Goal: Check status: Check status

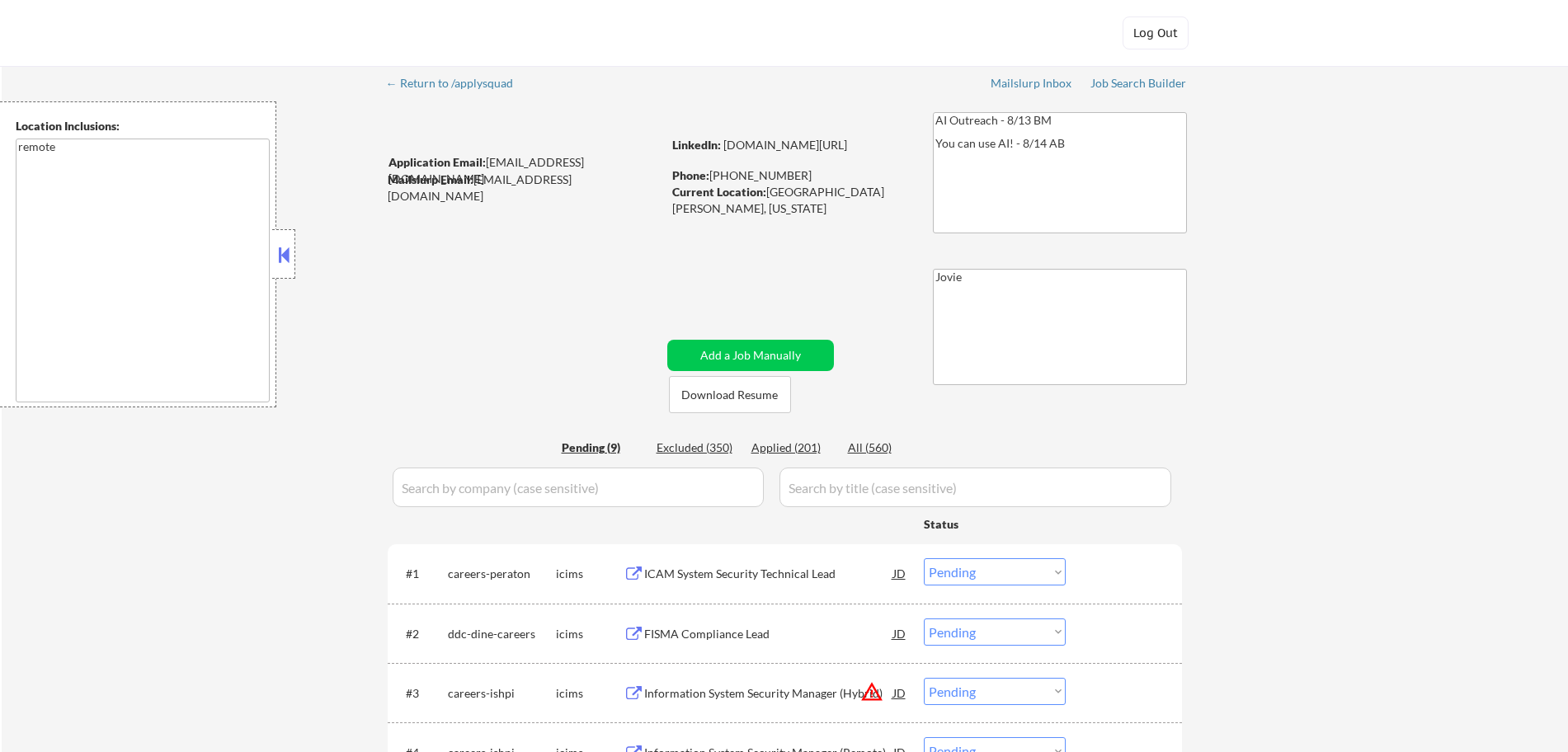
select select ""pending""
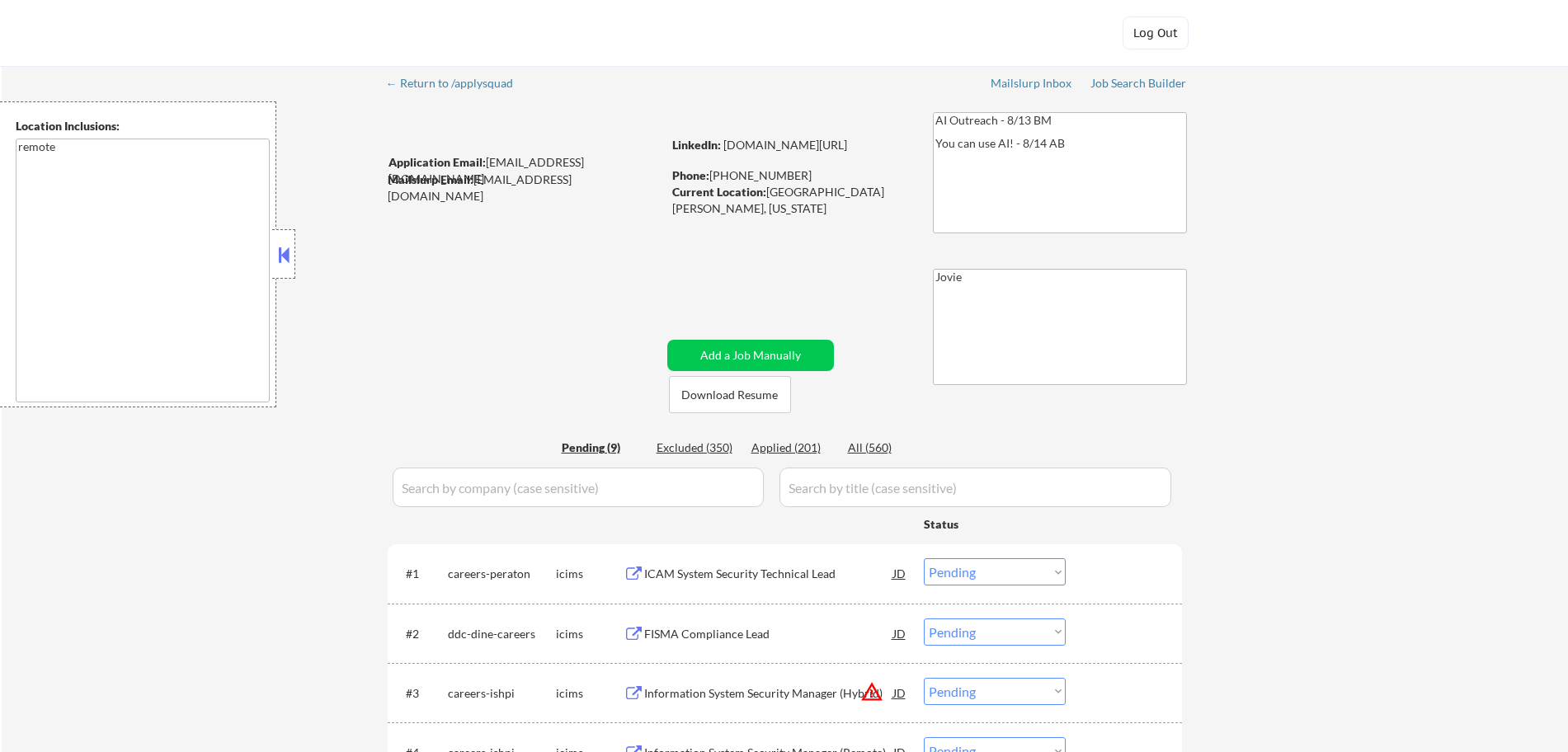
select select ""pending""
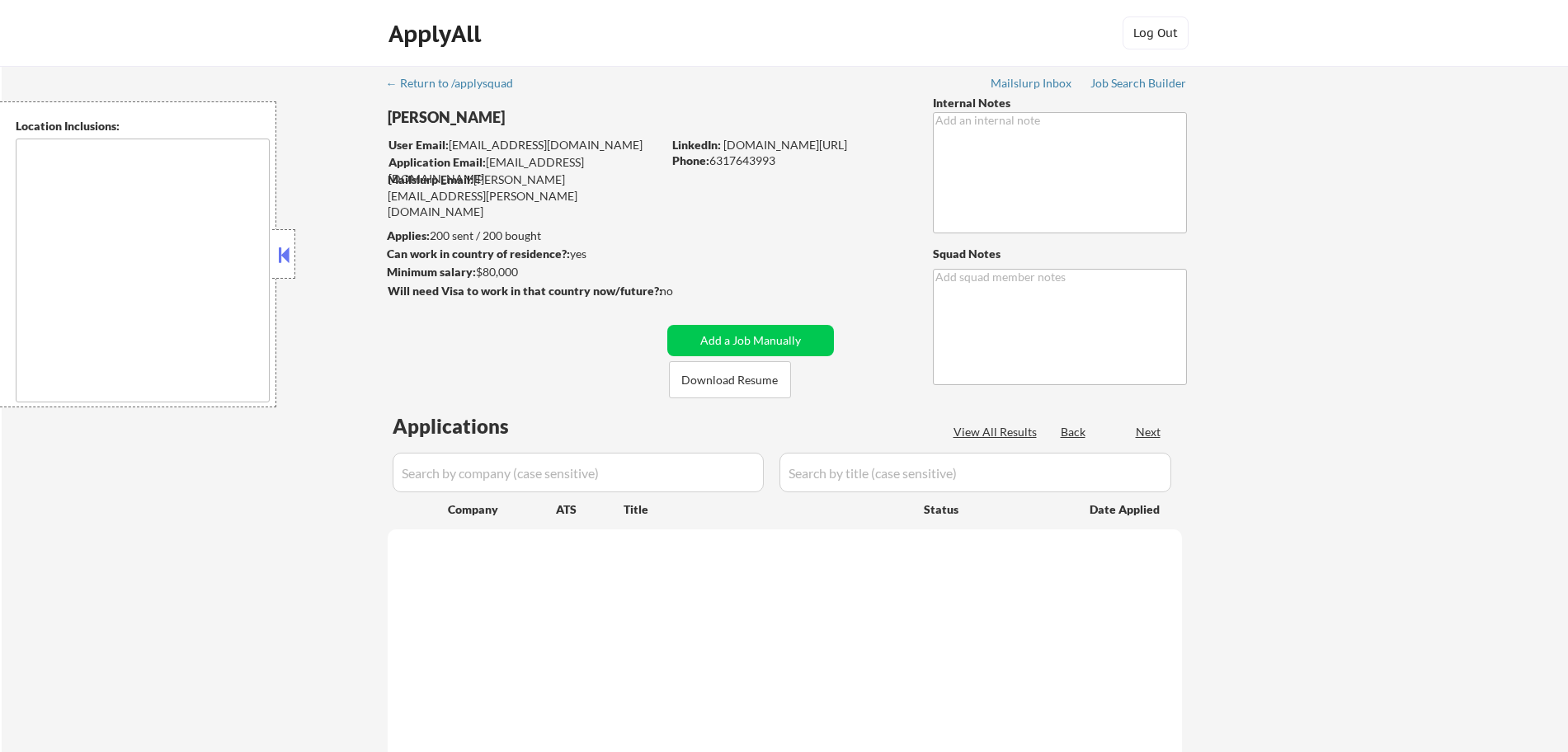
type textarea "Jersey City, NJ Hoboken, NJ Weehawken, NJ Union City, NJ West New York, NJ Nort…"
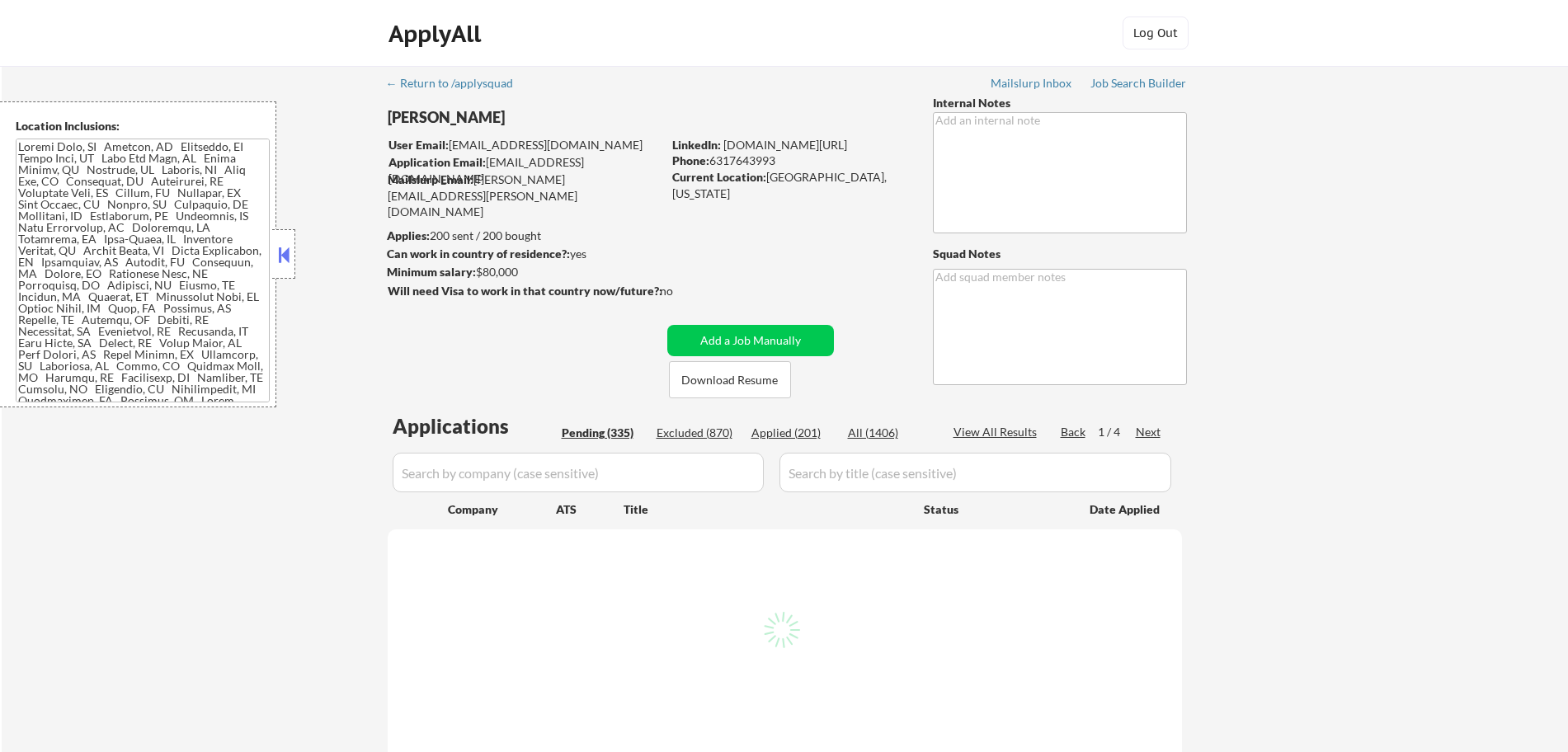
select select ""pending""
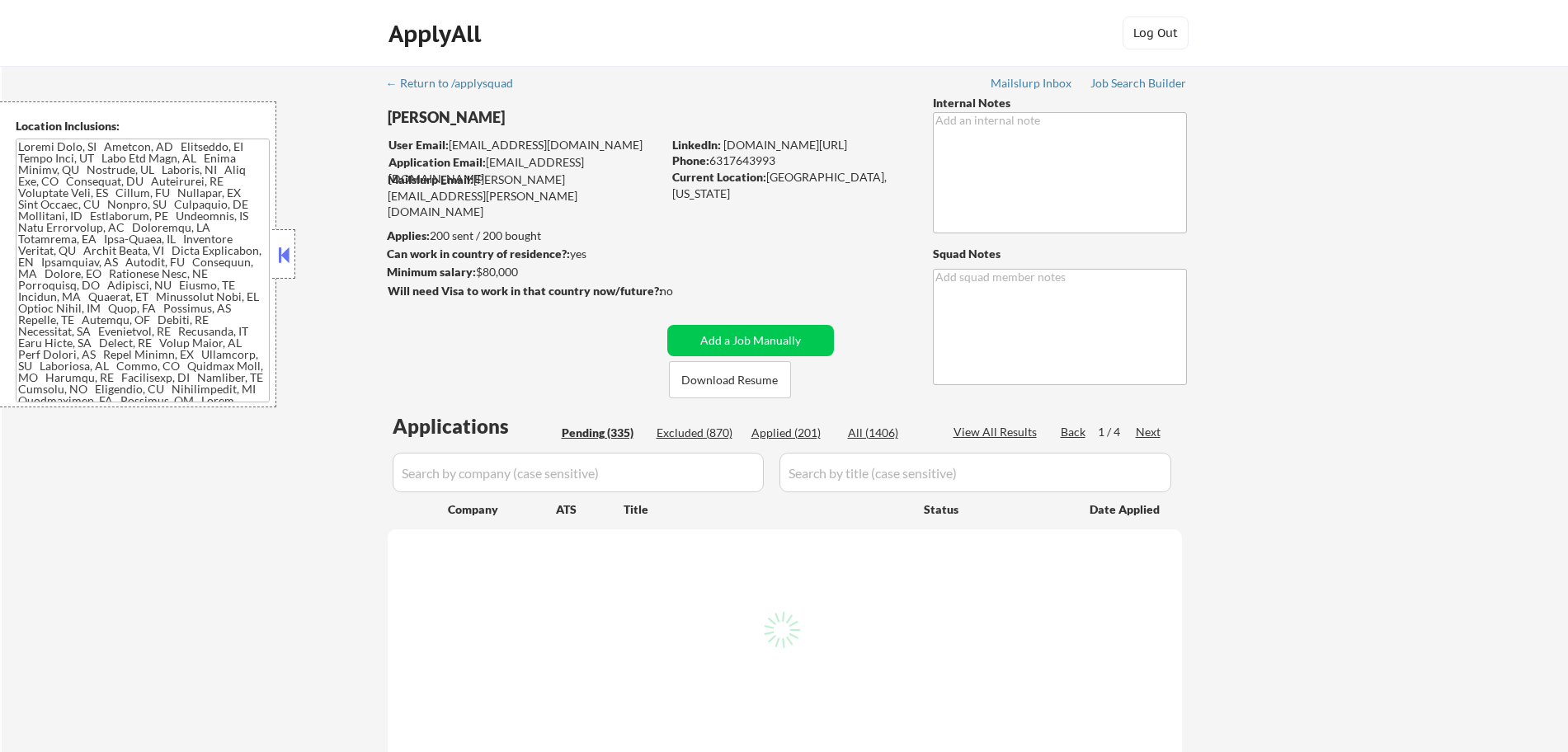
select select ""pending""
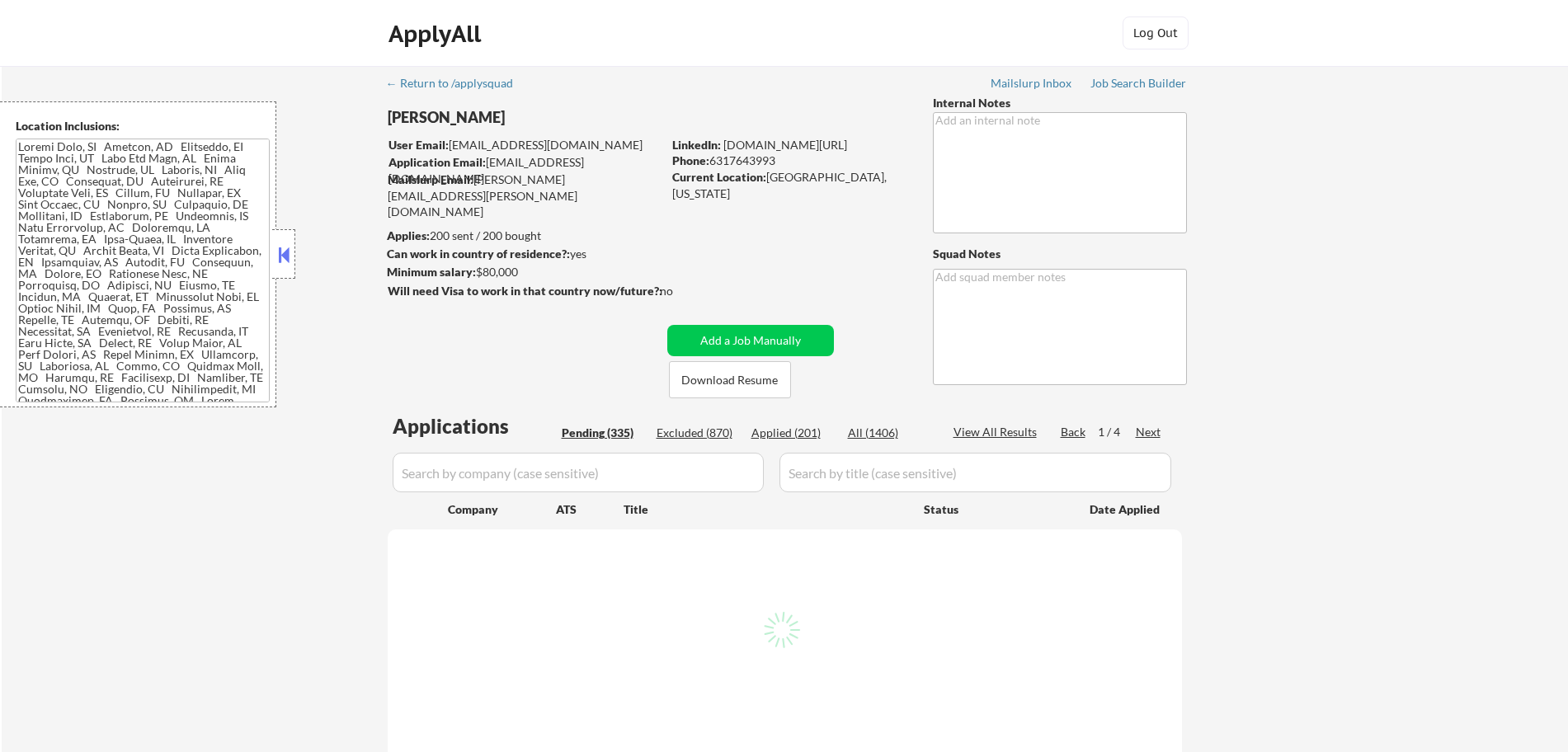
select select ""pending""
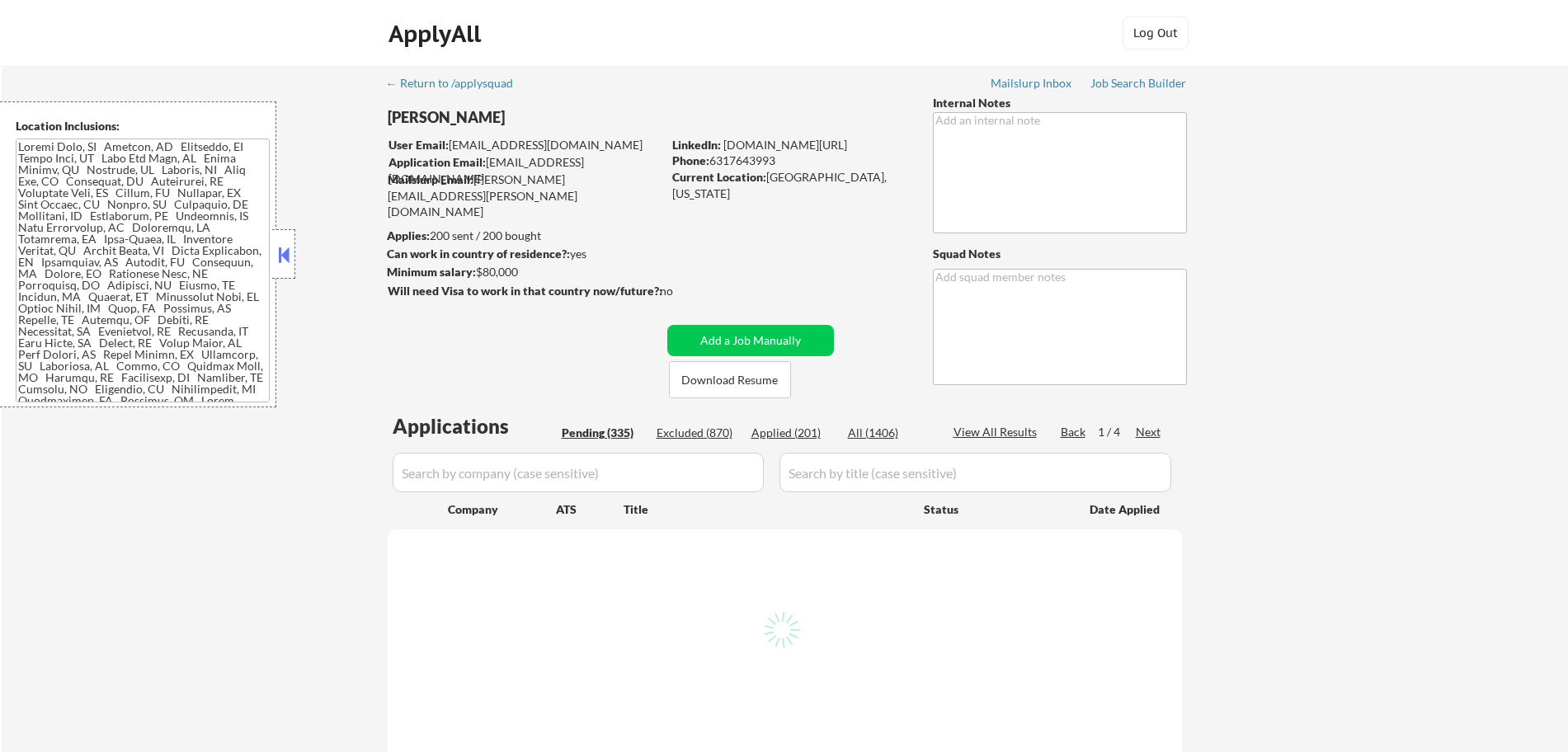
select select ""pending""
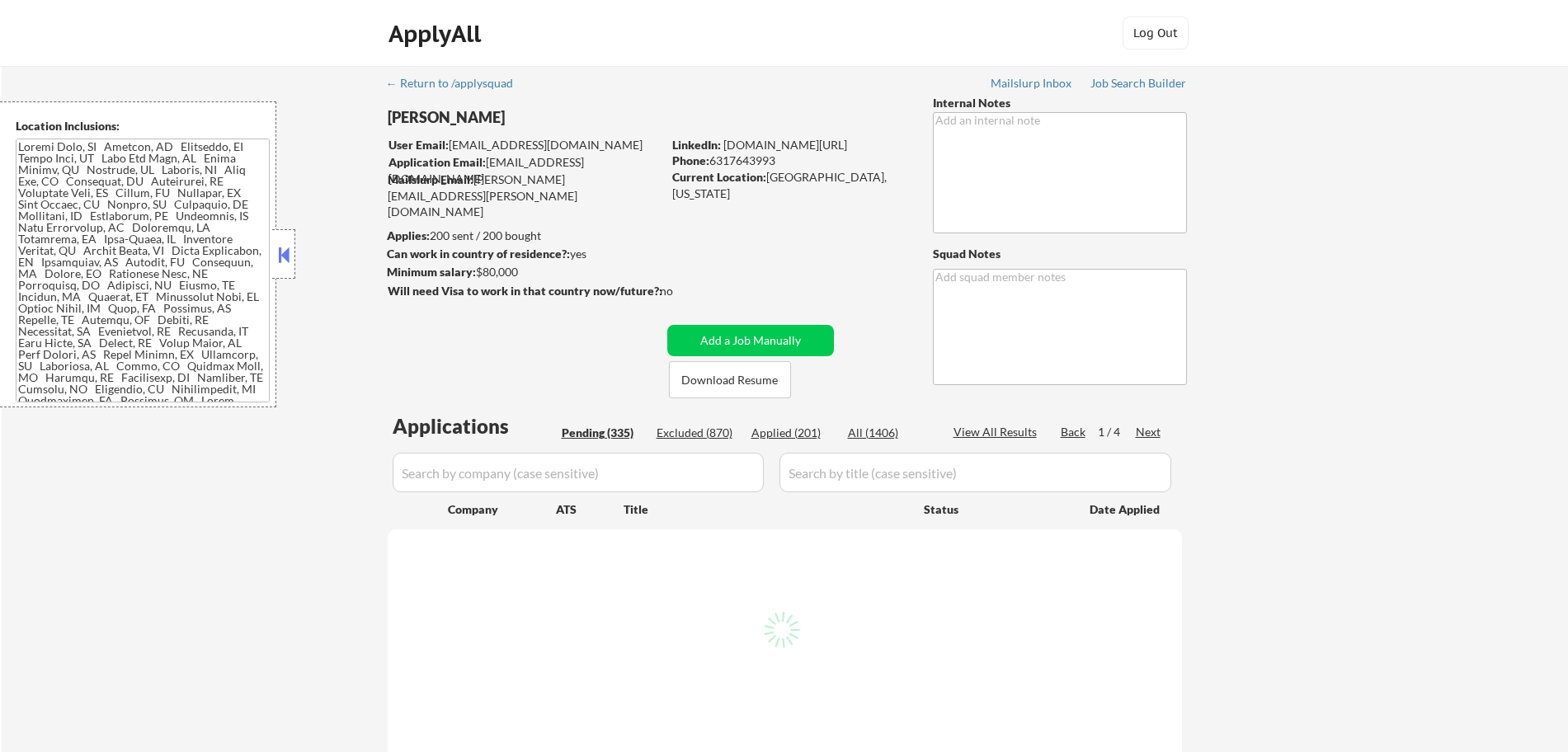
select select ""pending""
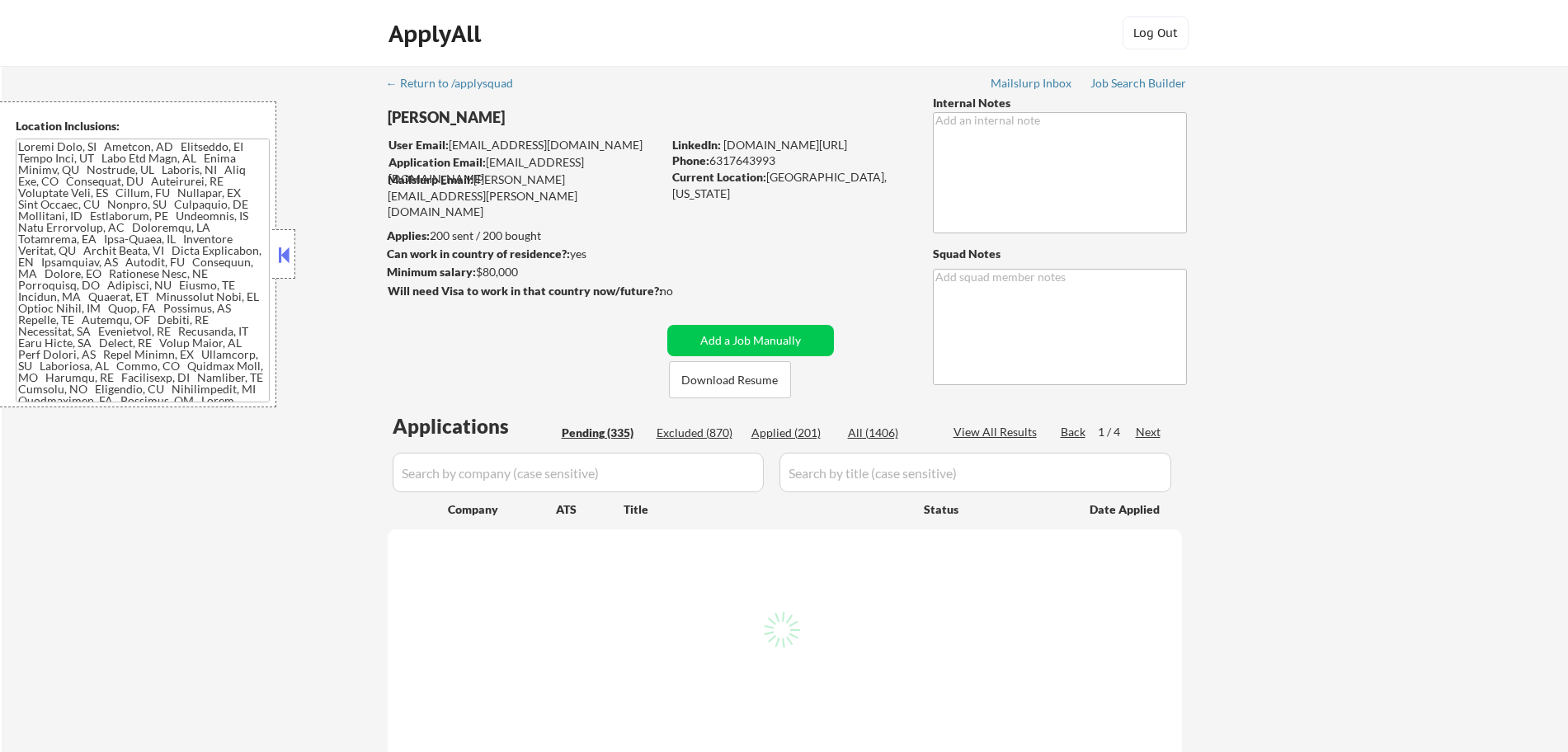
select select ""pending""
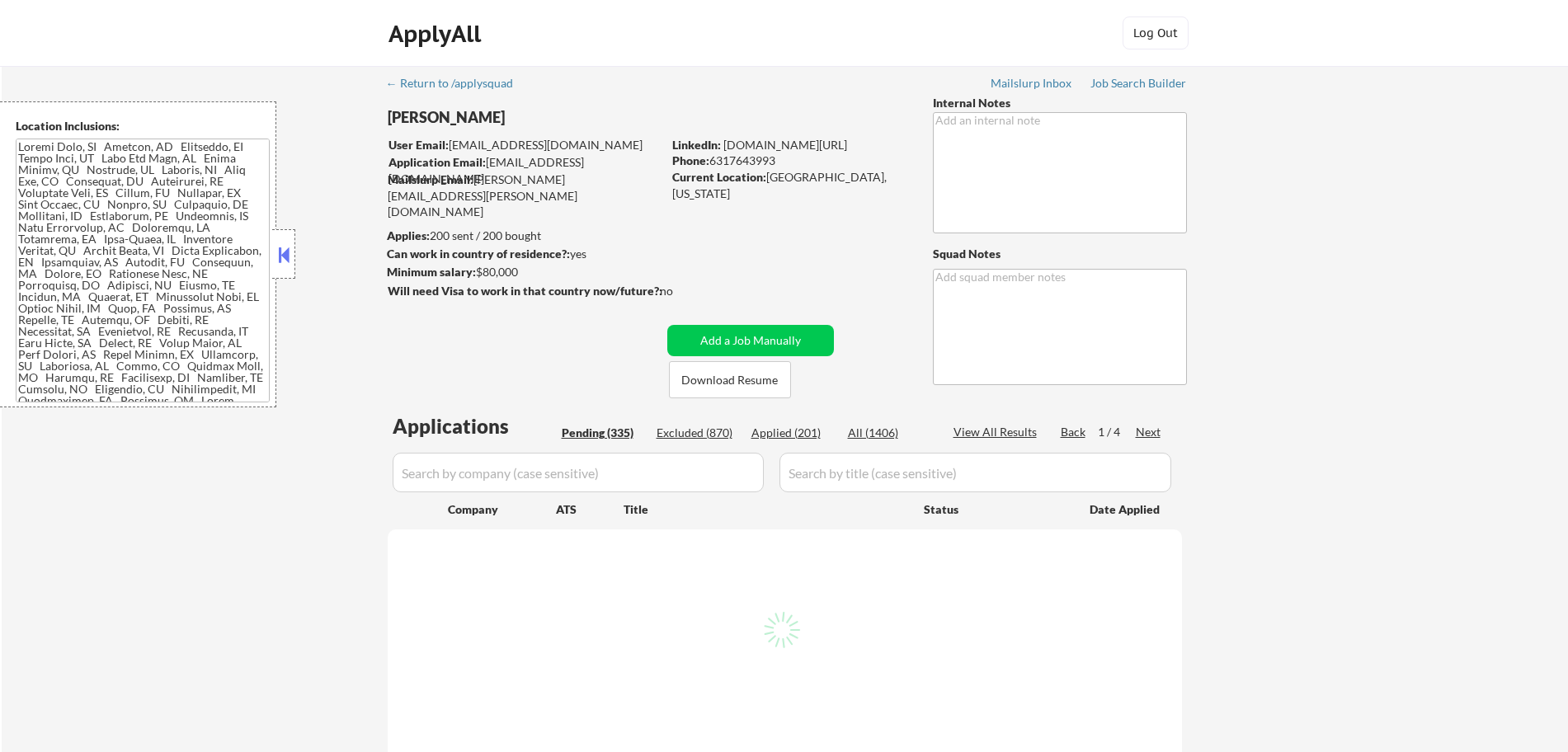
select select ""pending""
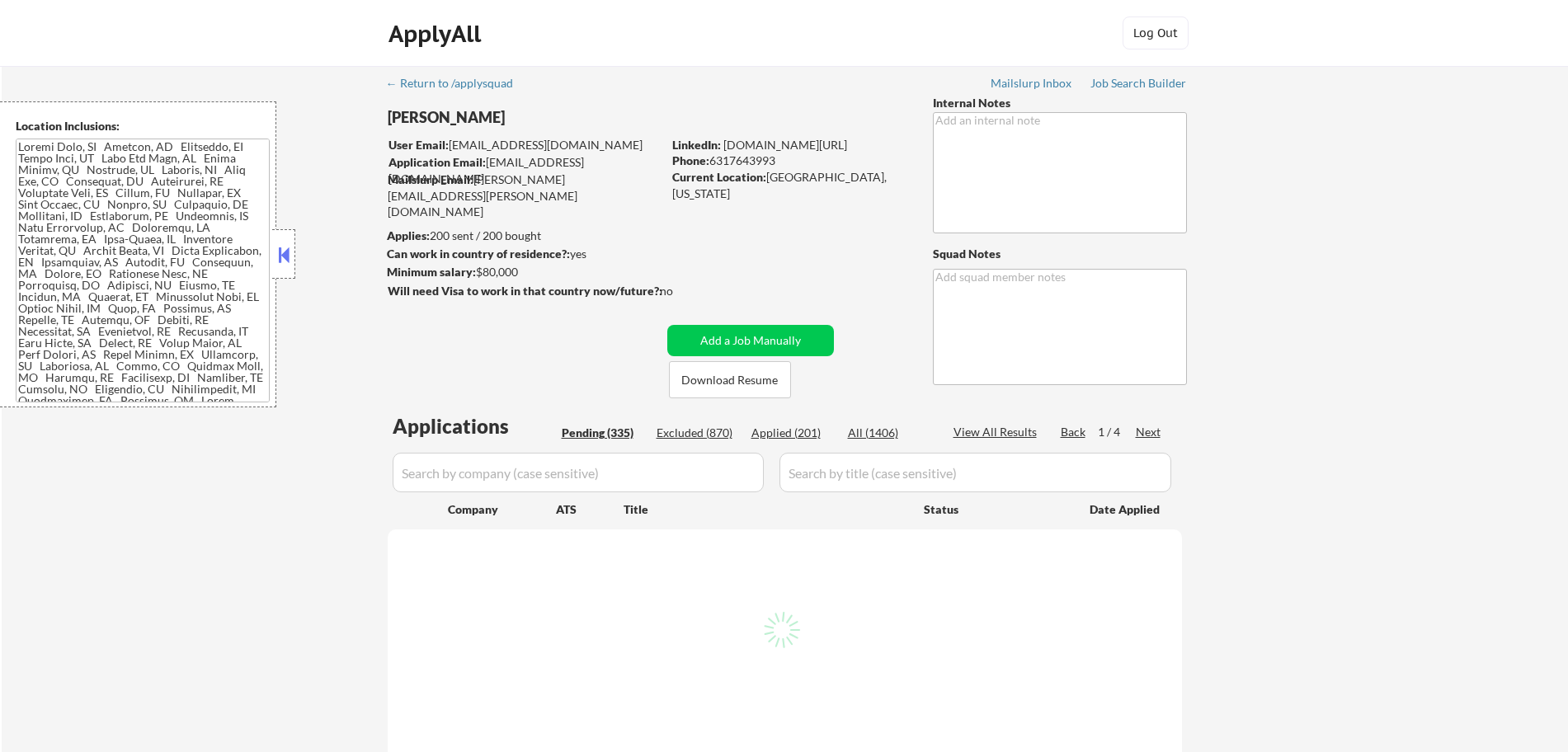
select select ""pending""
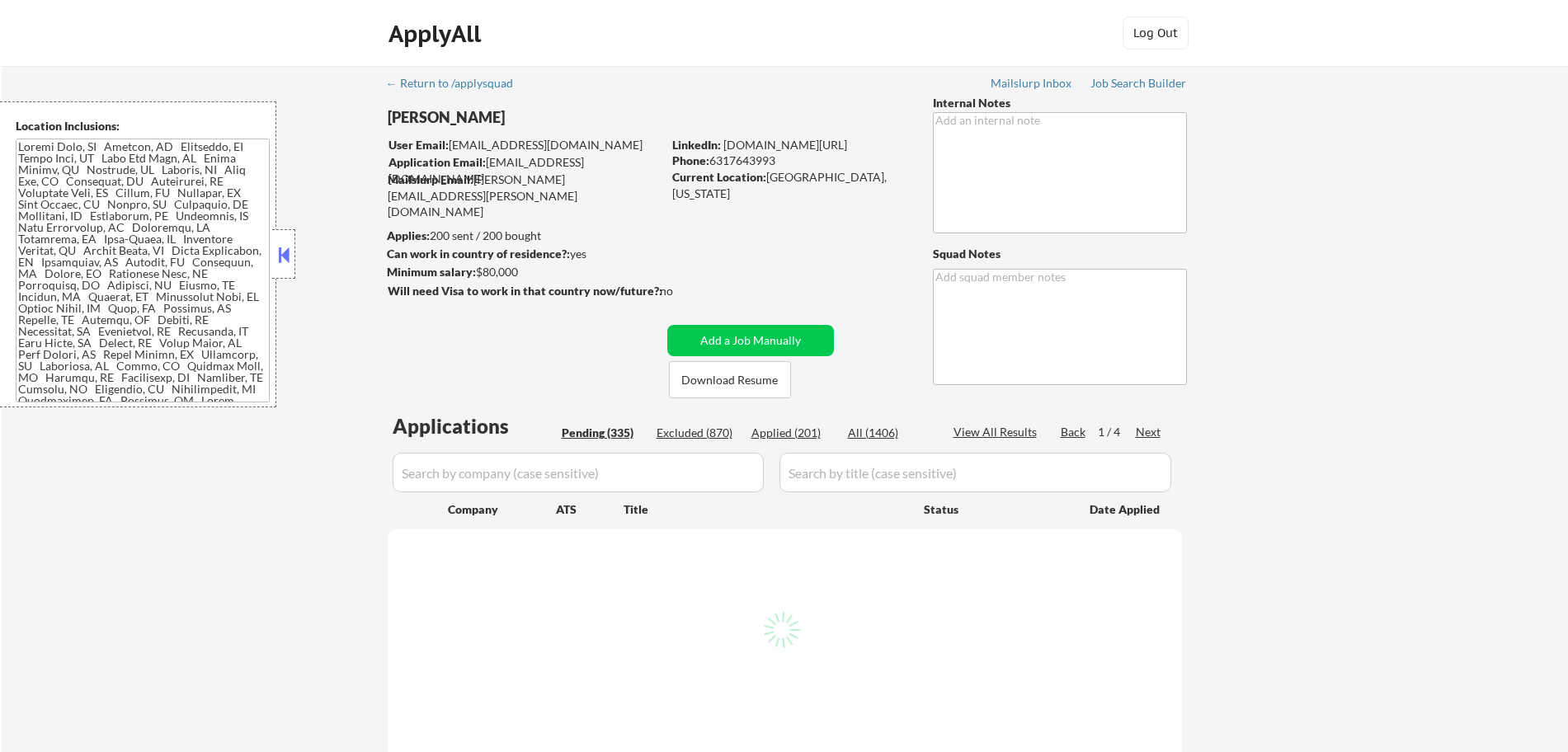
select select ""pending""
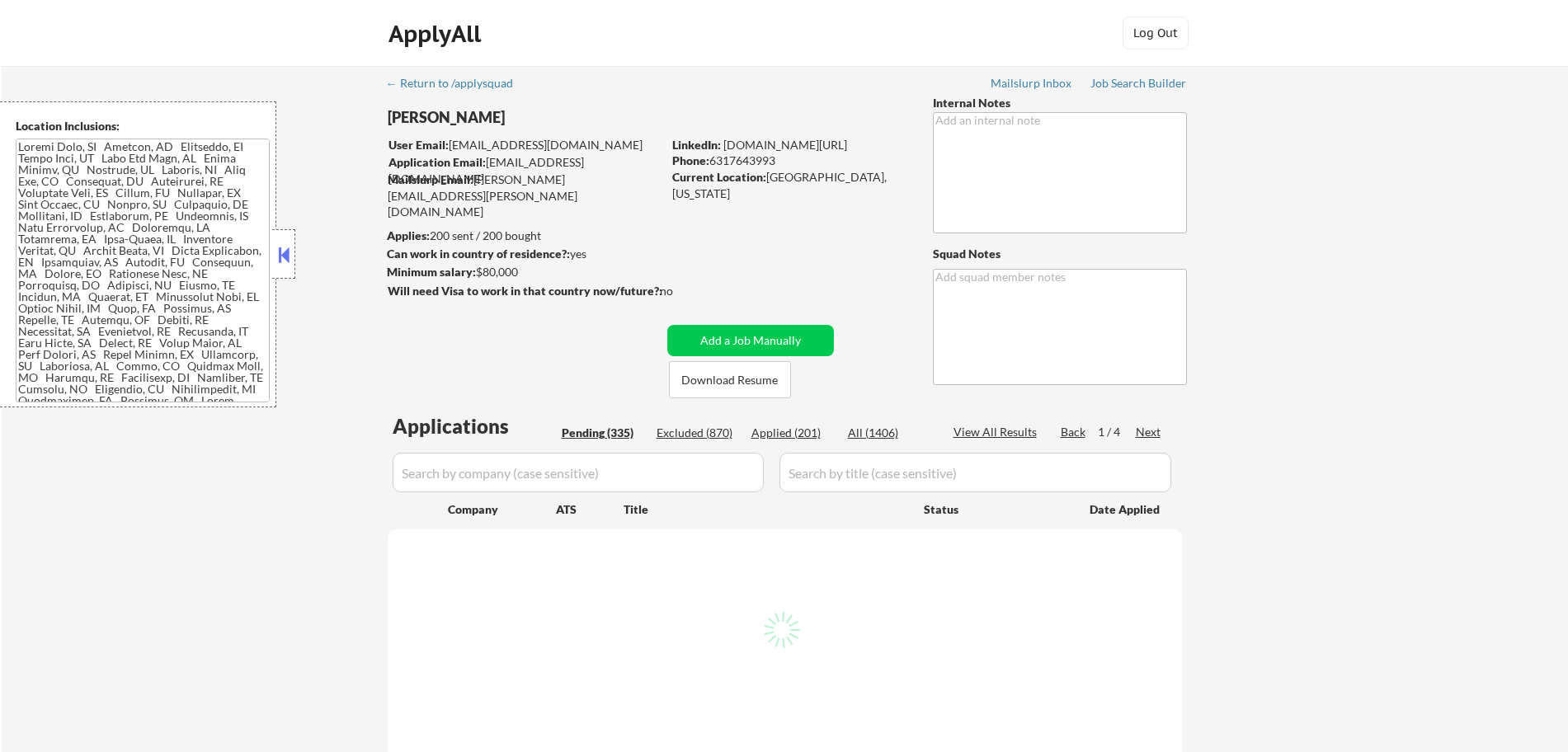
select select ""pending""
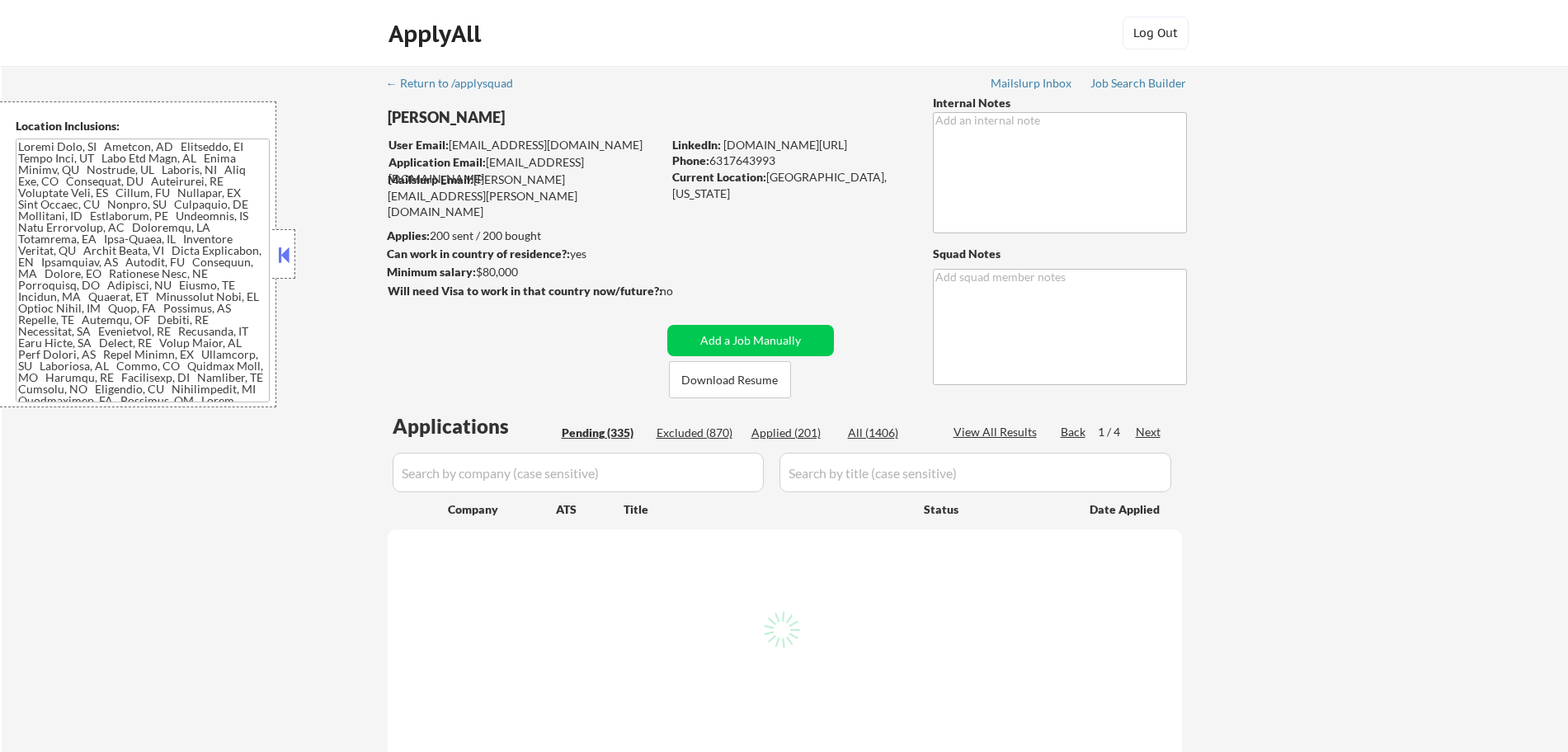
select select ""pending""
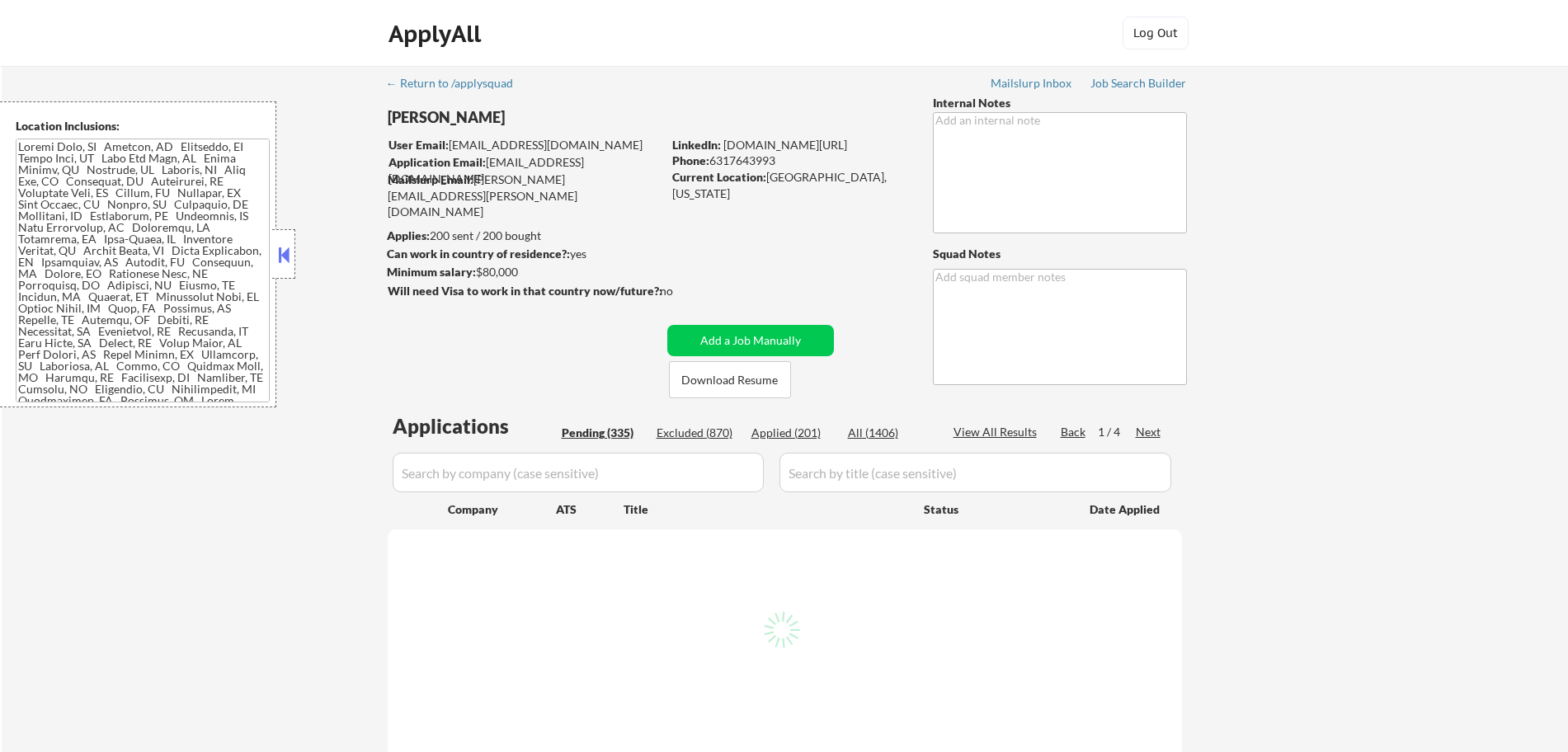
select select ""pending""
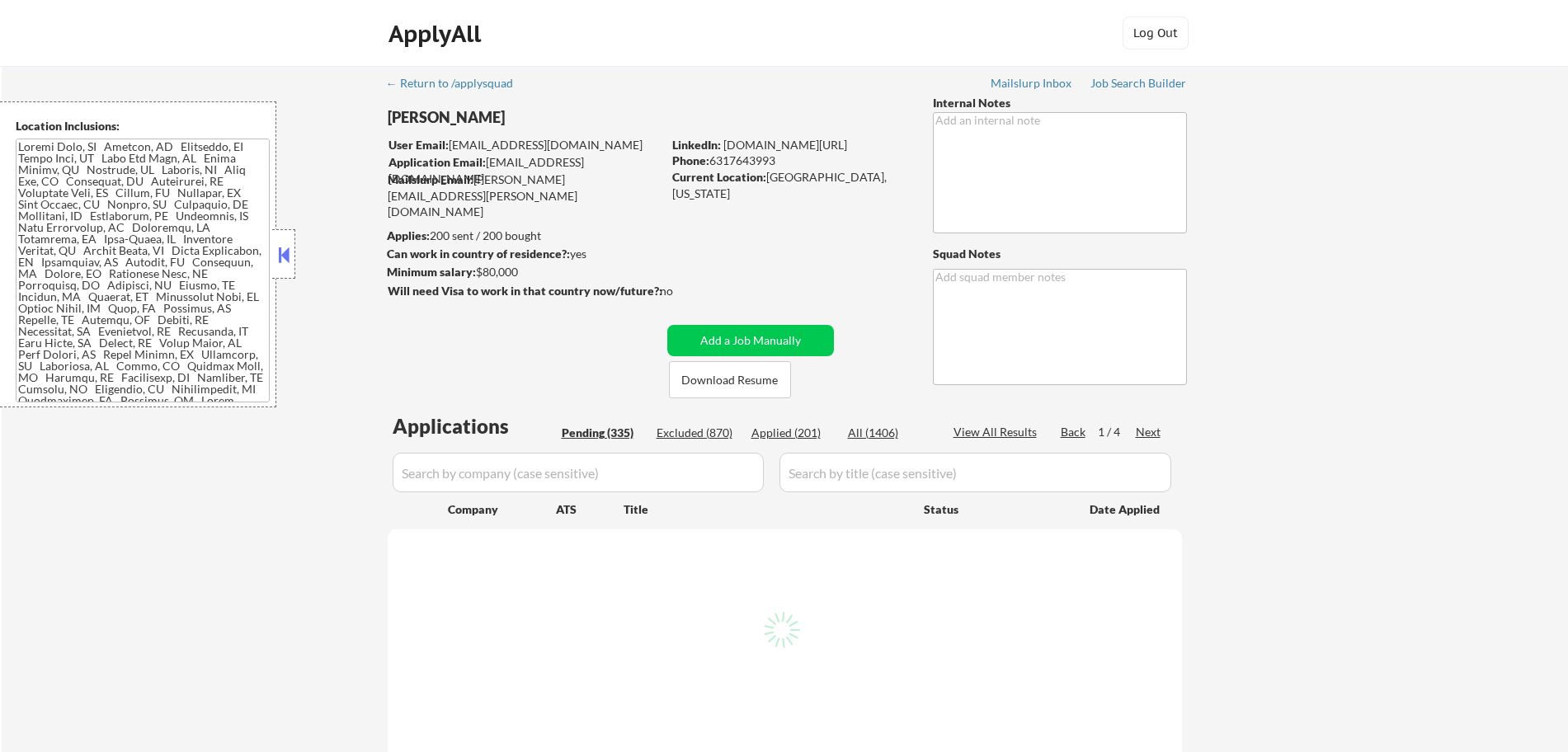
select select ""pending""
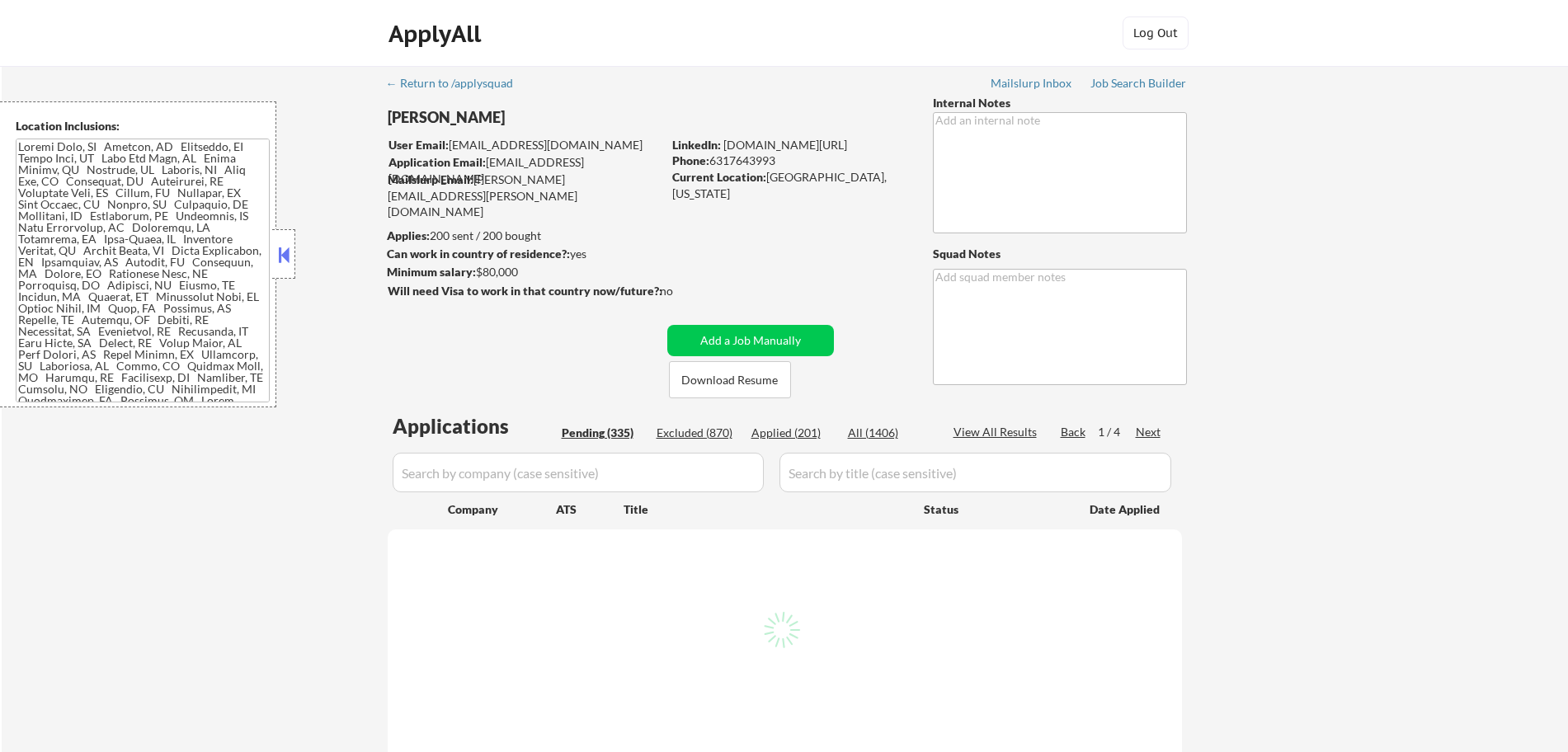
select select ""pending""
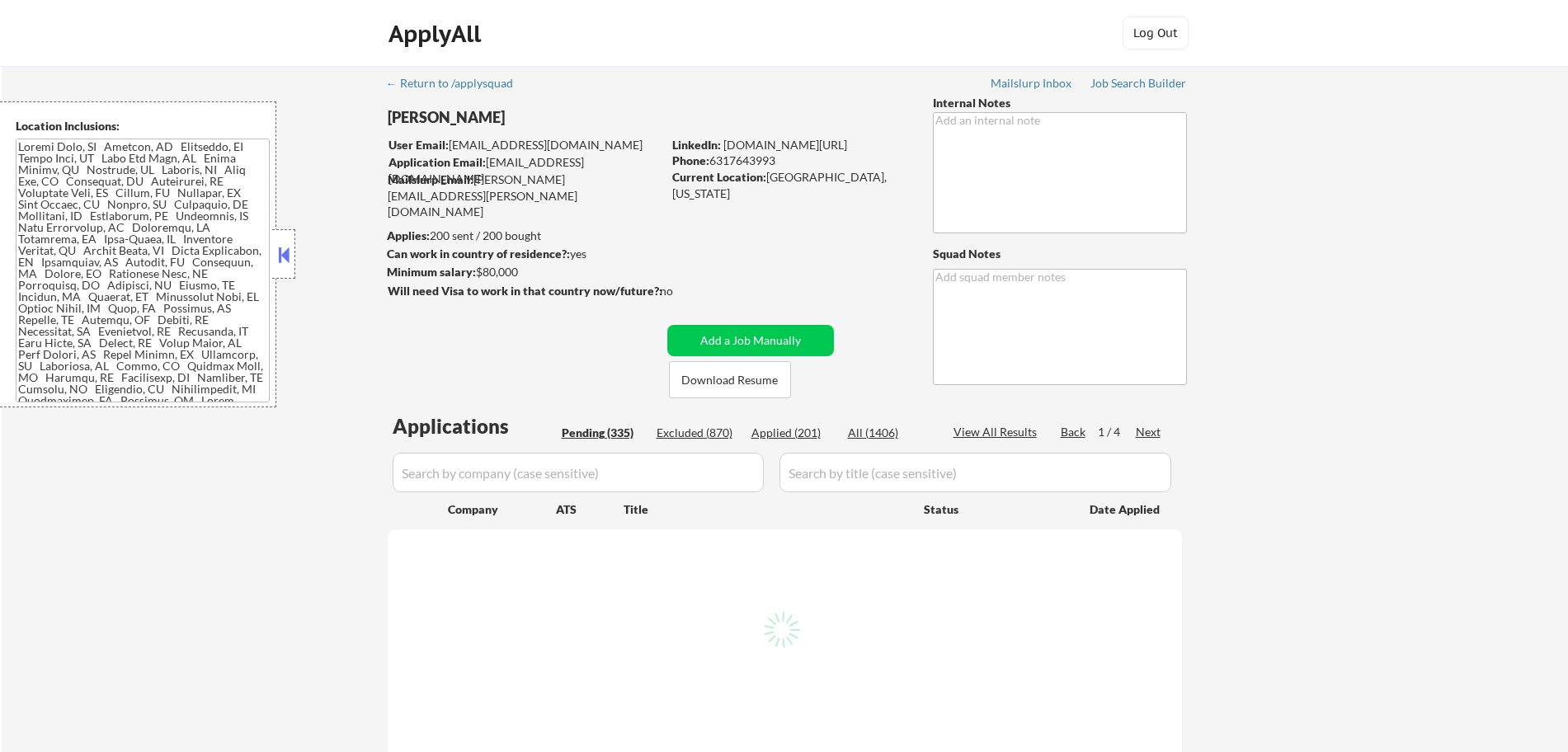
select select ""pending""
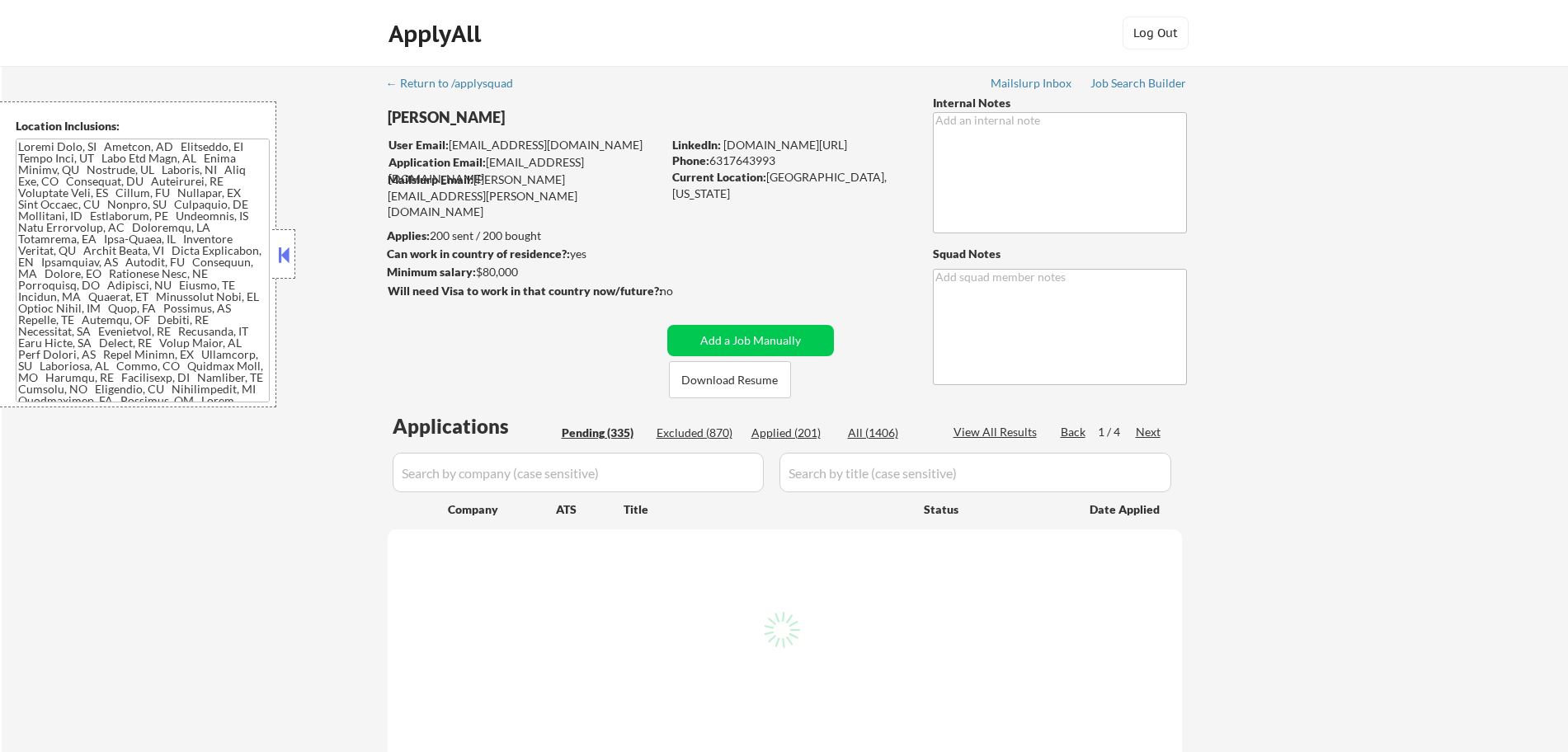
select select ""pending""
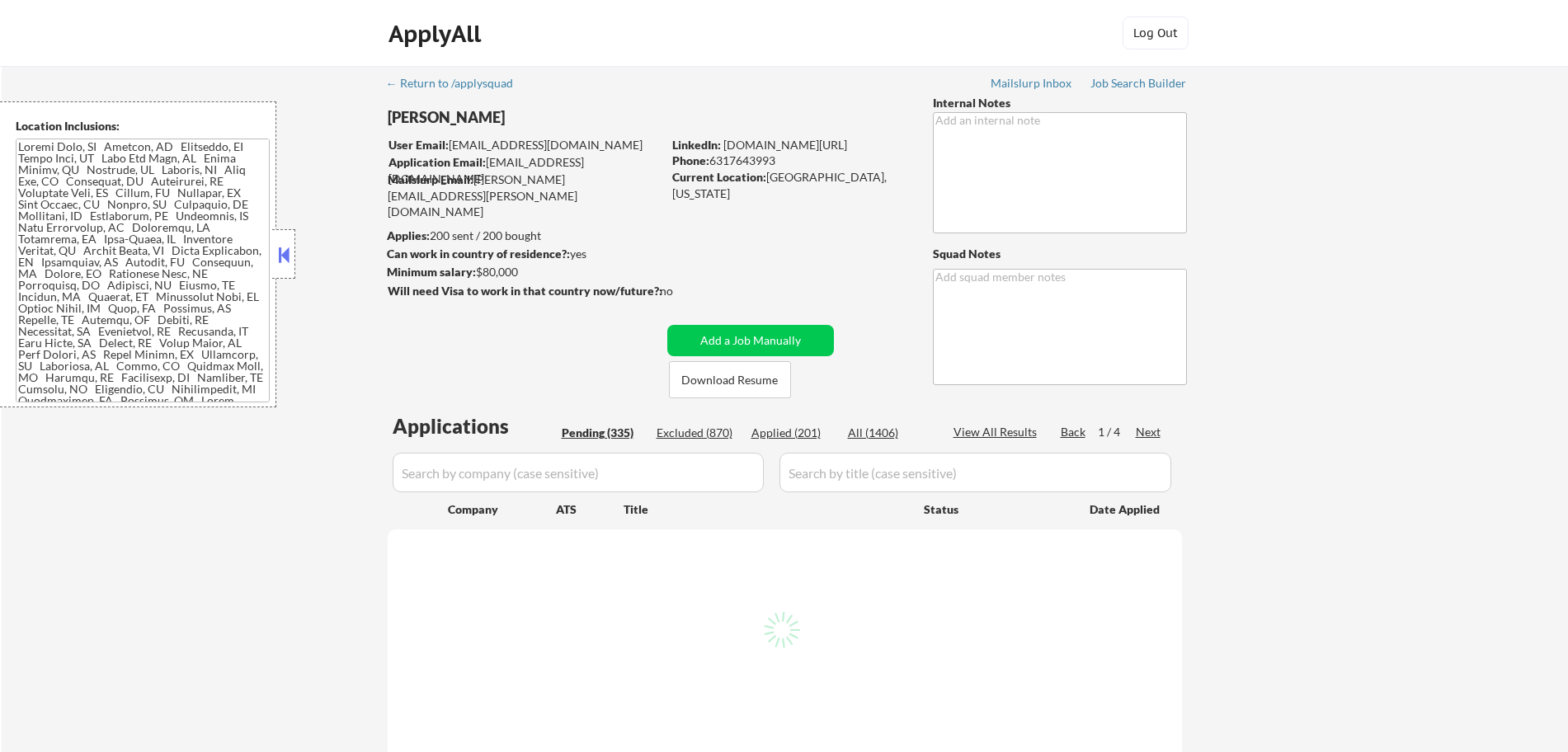
select select ""pending""
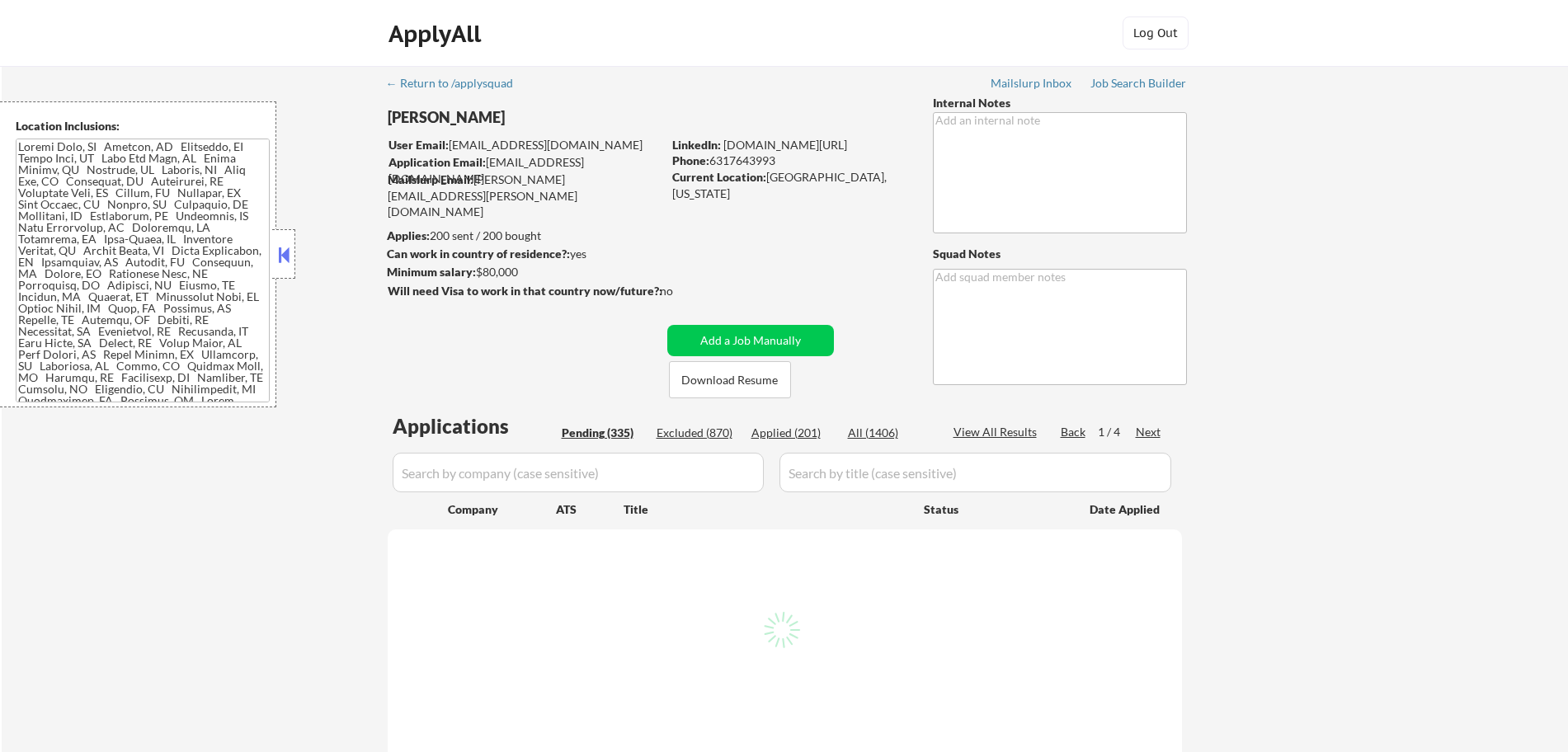
select select ""pending""
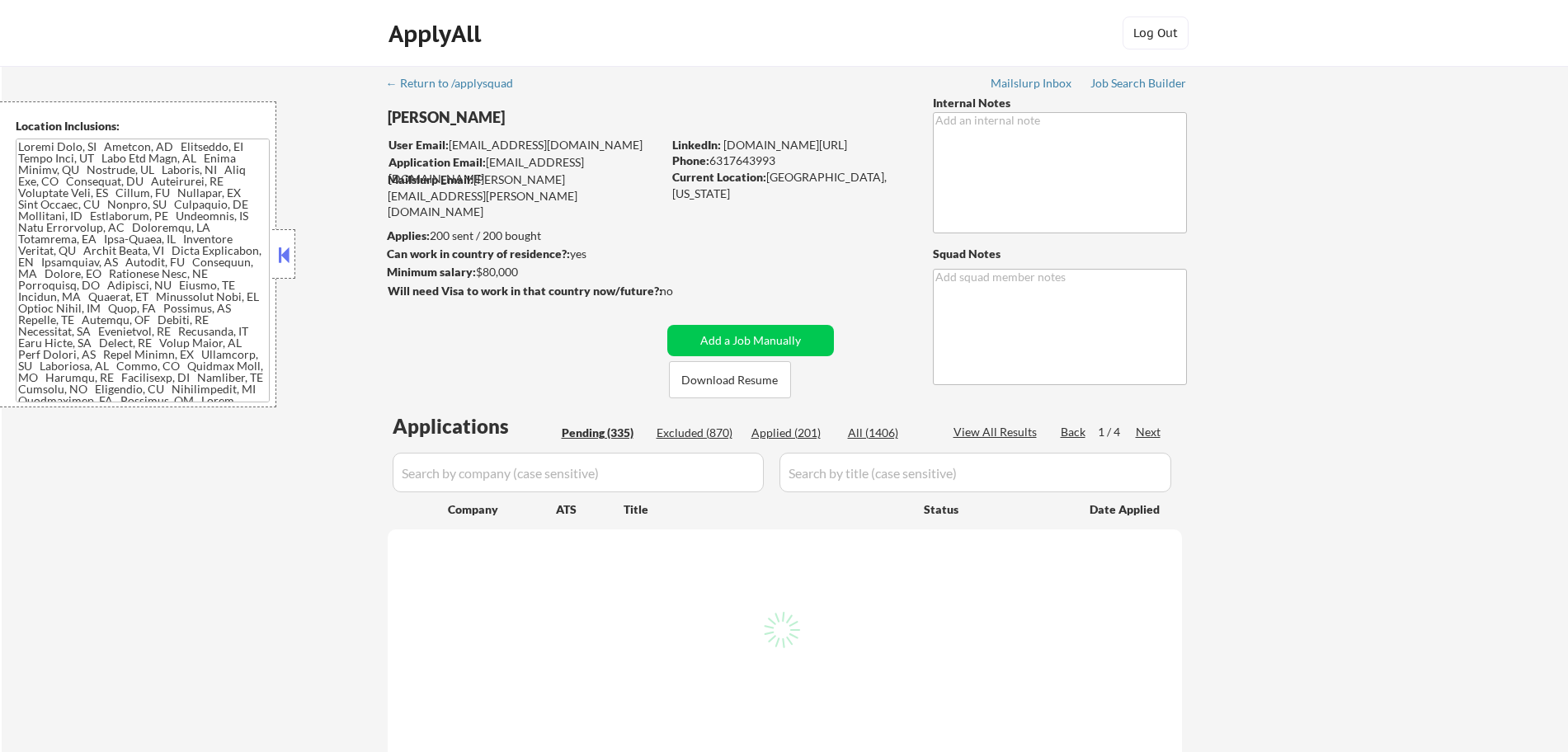
select select ""pending""
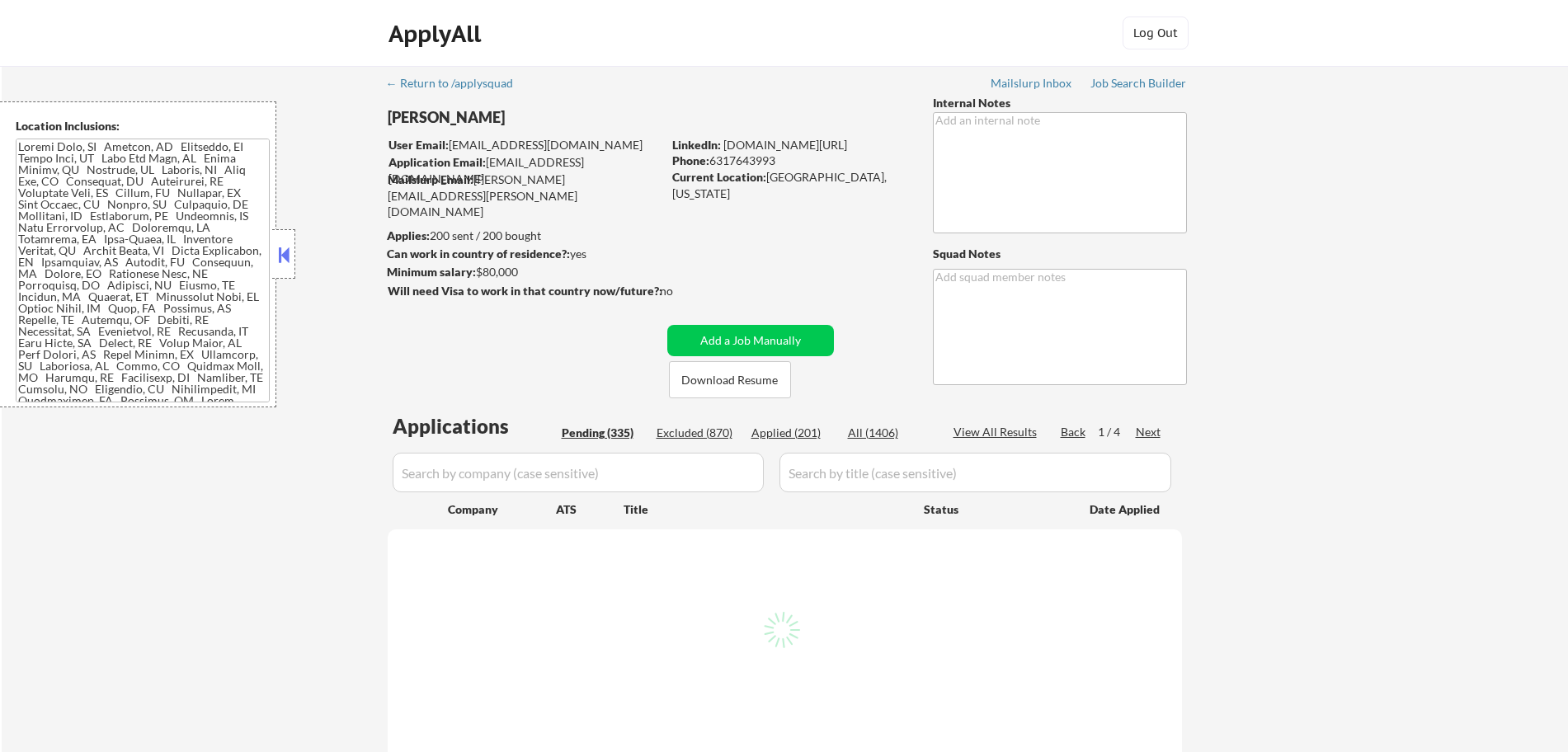
select select ""pending""
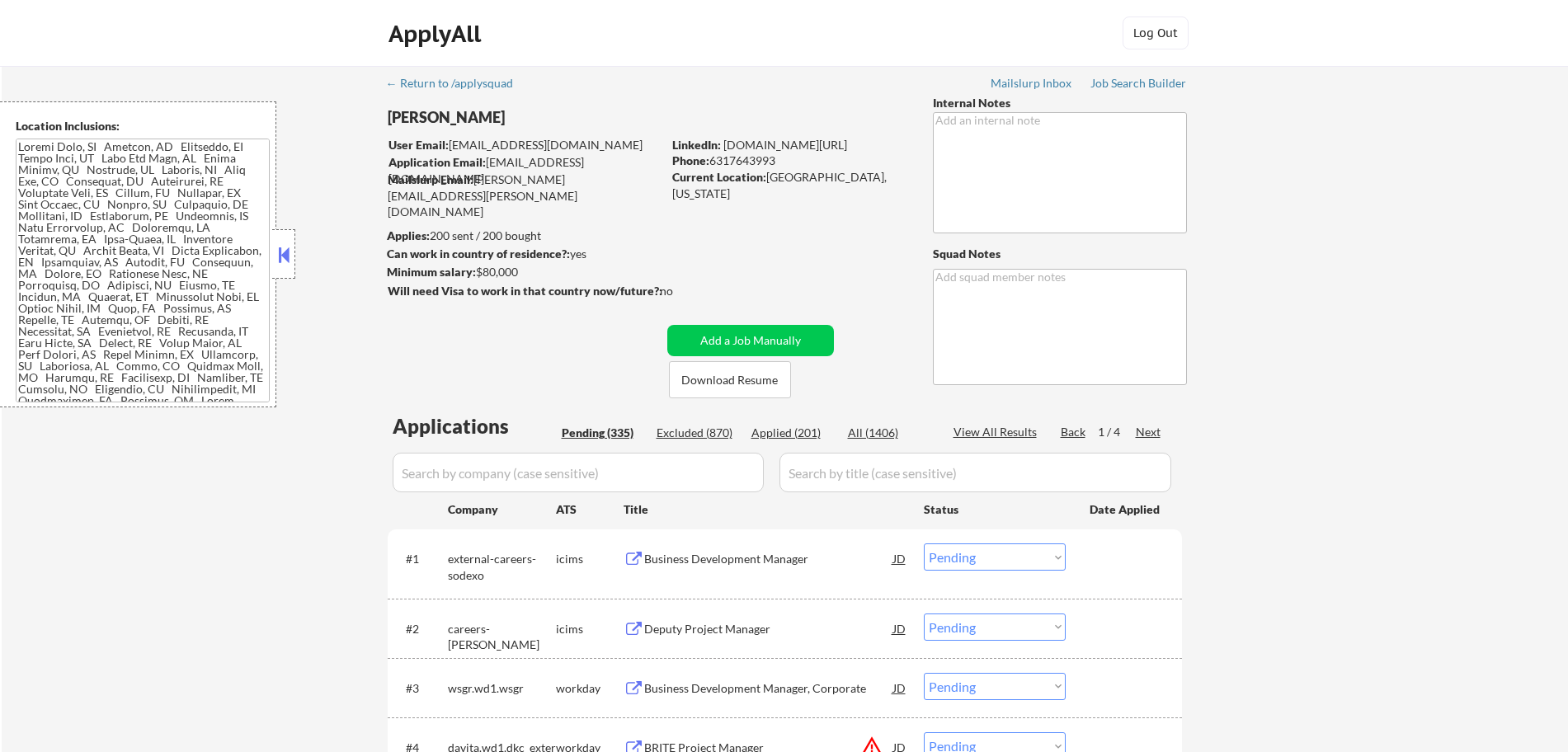
click at [770, 433] on div "Applied (201)" at bounding box center [792, 433] width 83 height 17
select select ""applied""
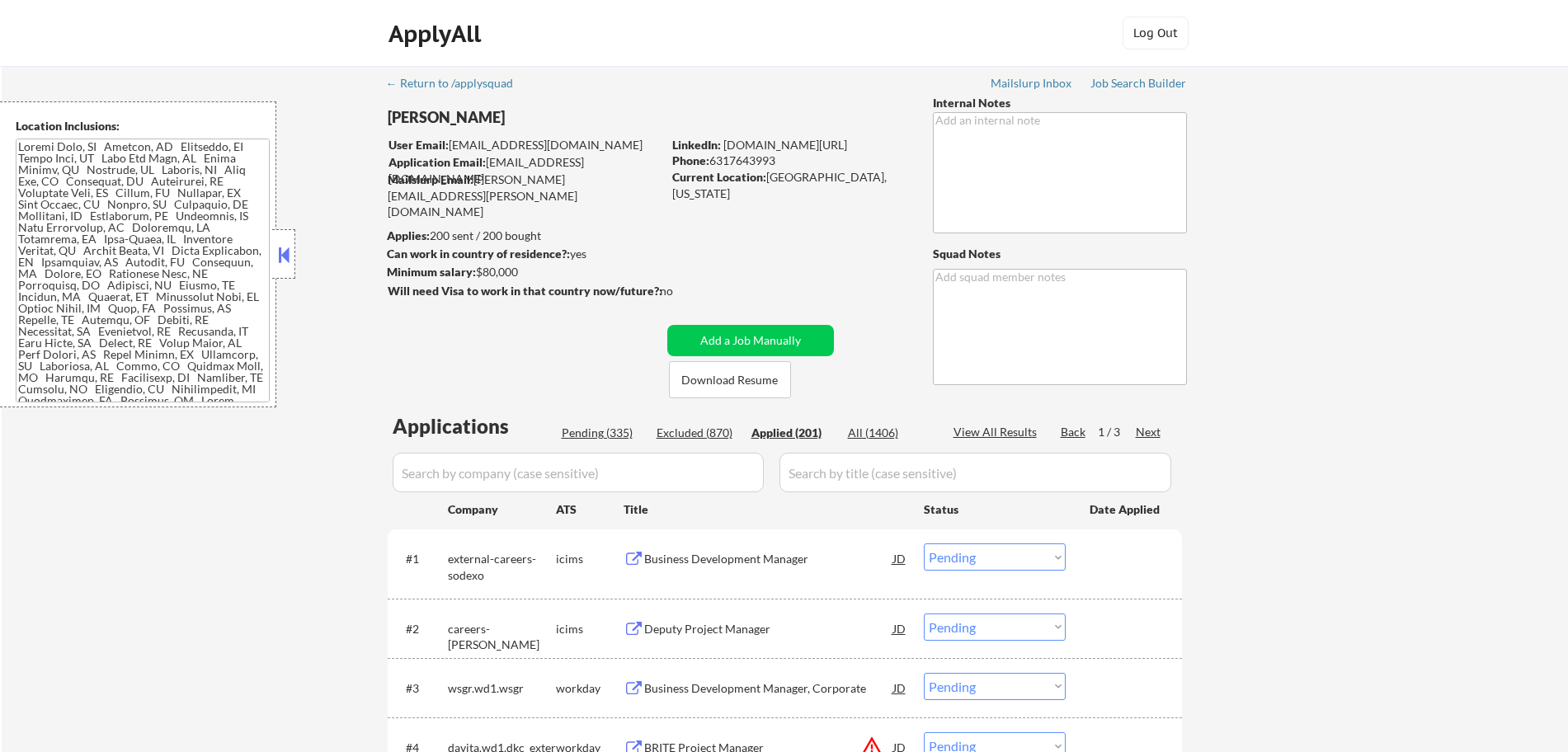
select select ""applied""
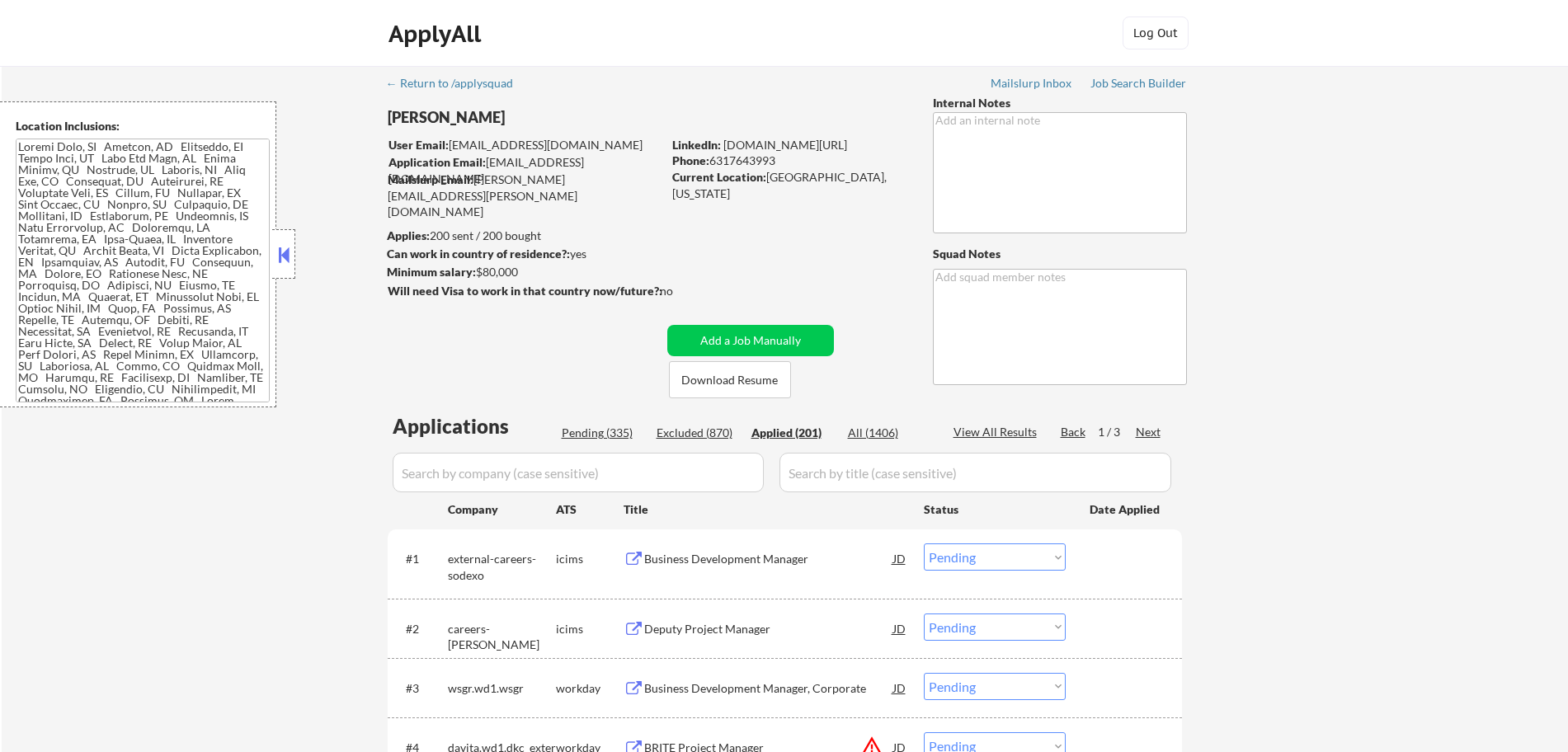
select select ""applied""
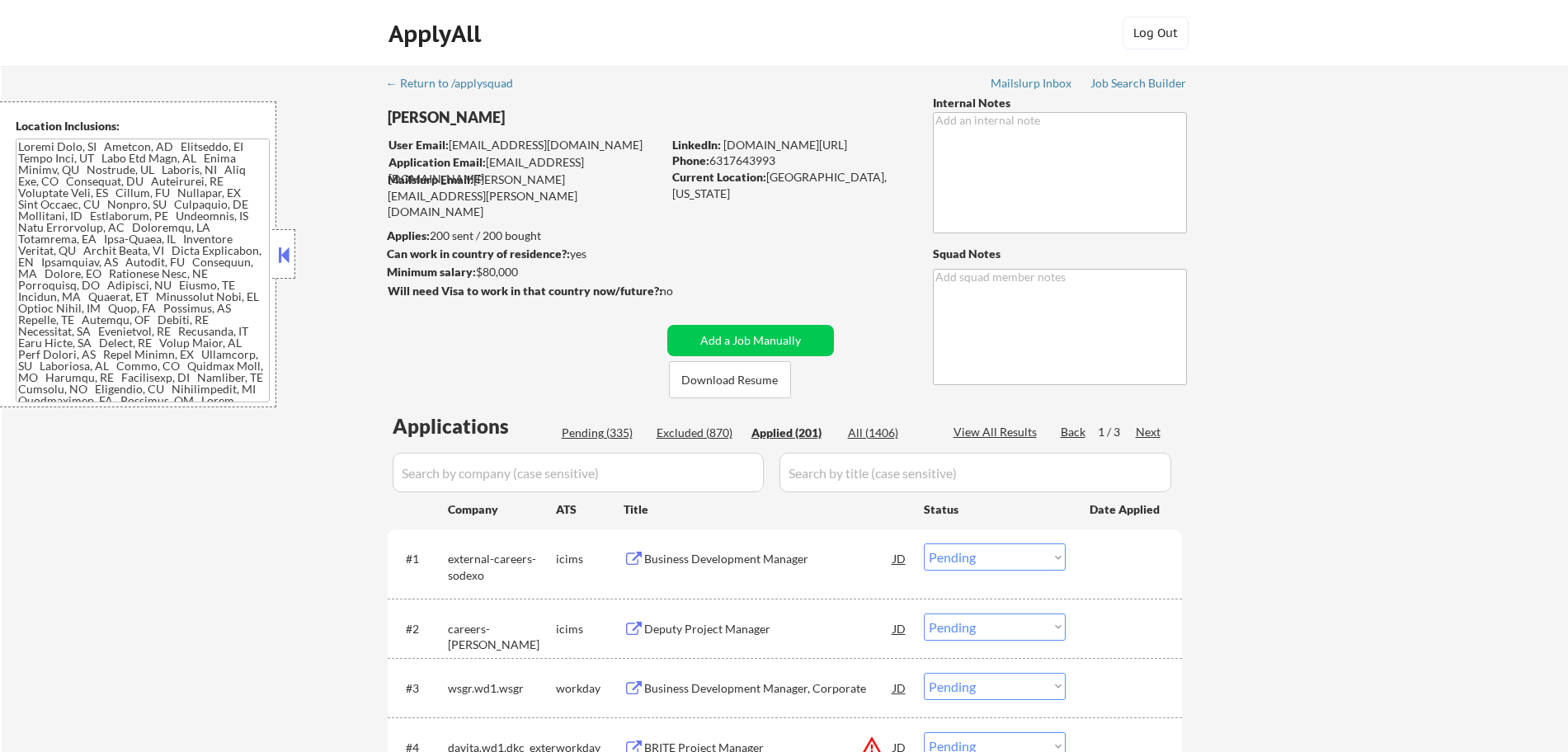
select select ""applied""
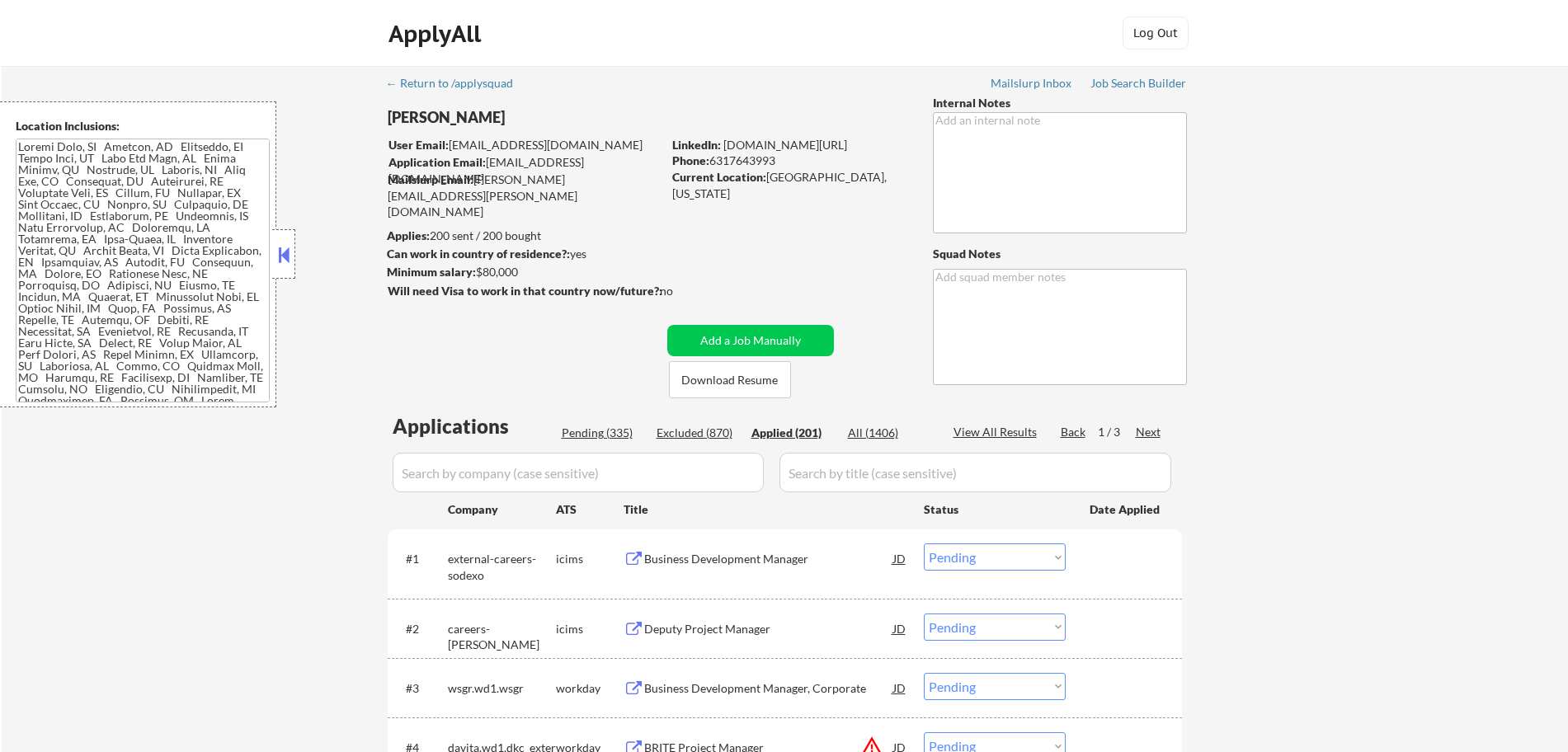
select select ""applied""
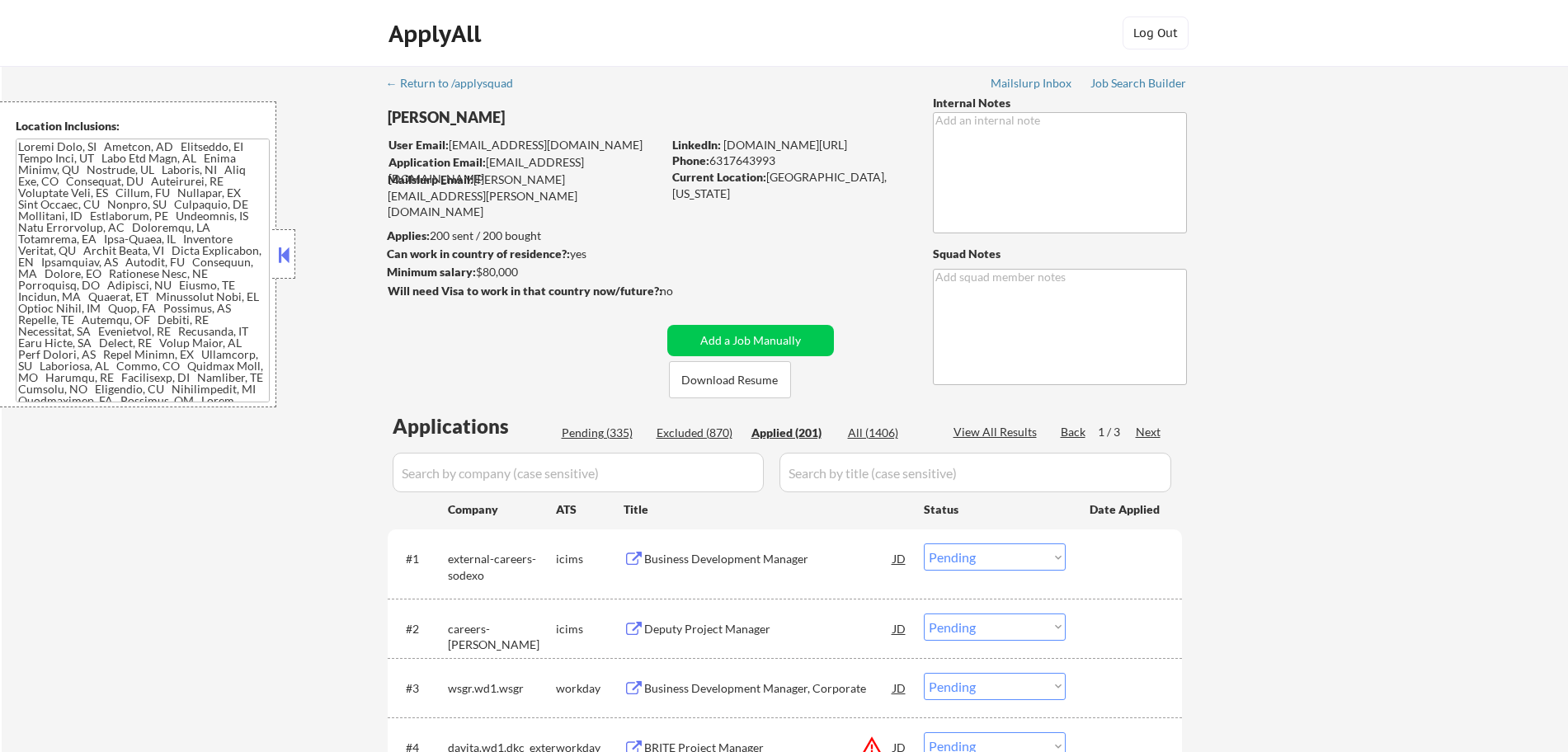
select select ""applied""
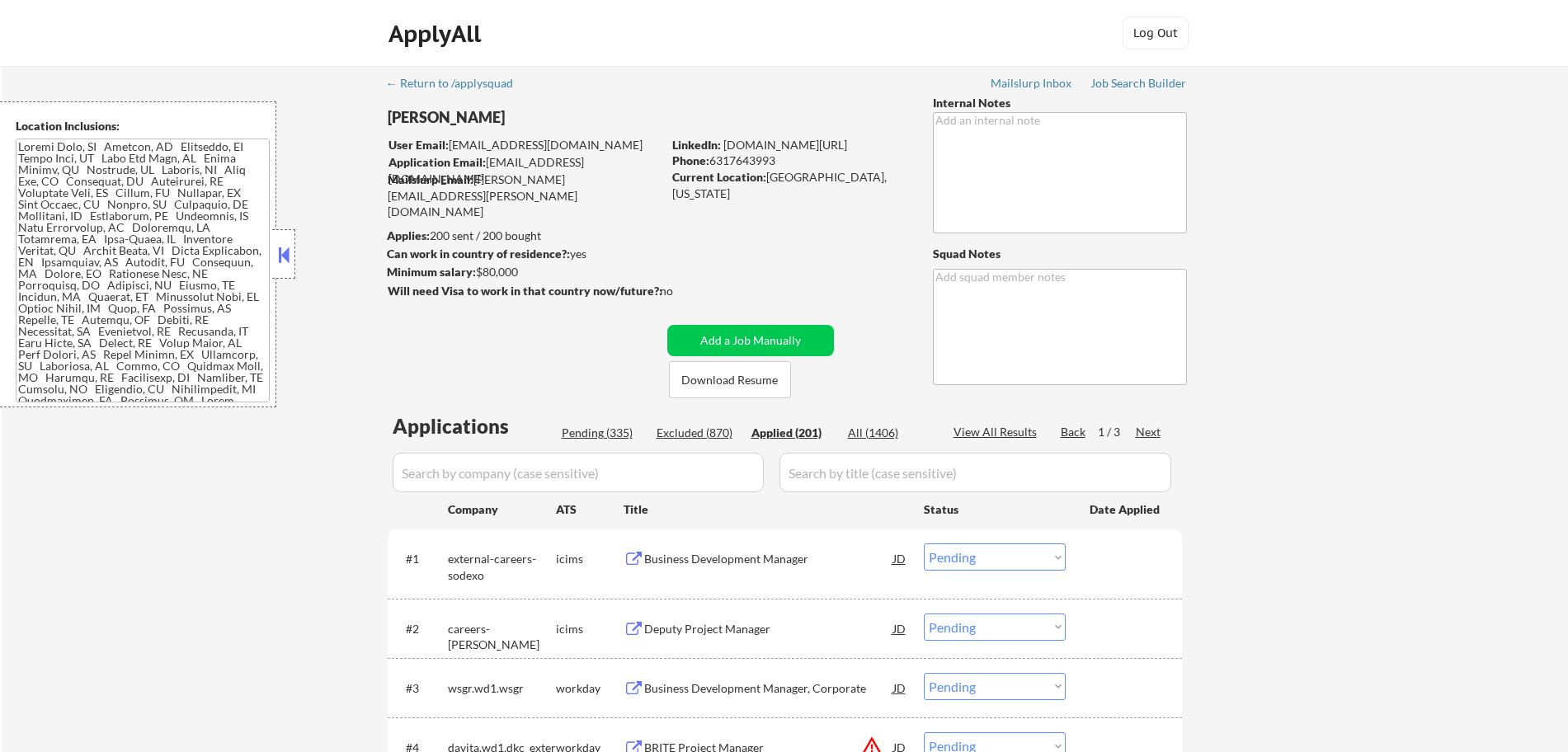
select select ""applied""
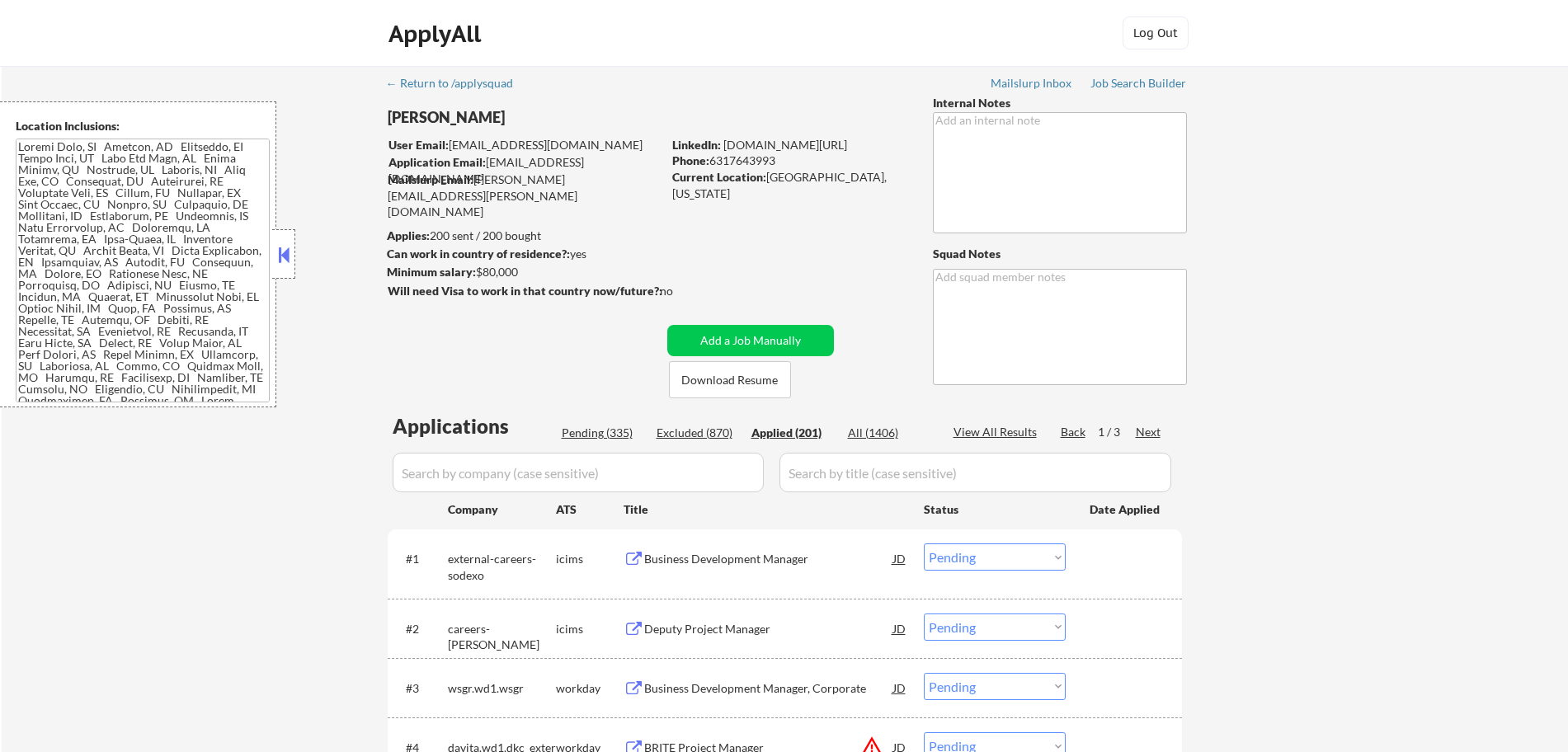
select select ""applied""
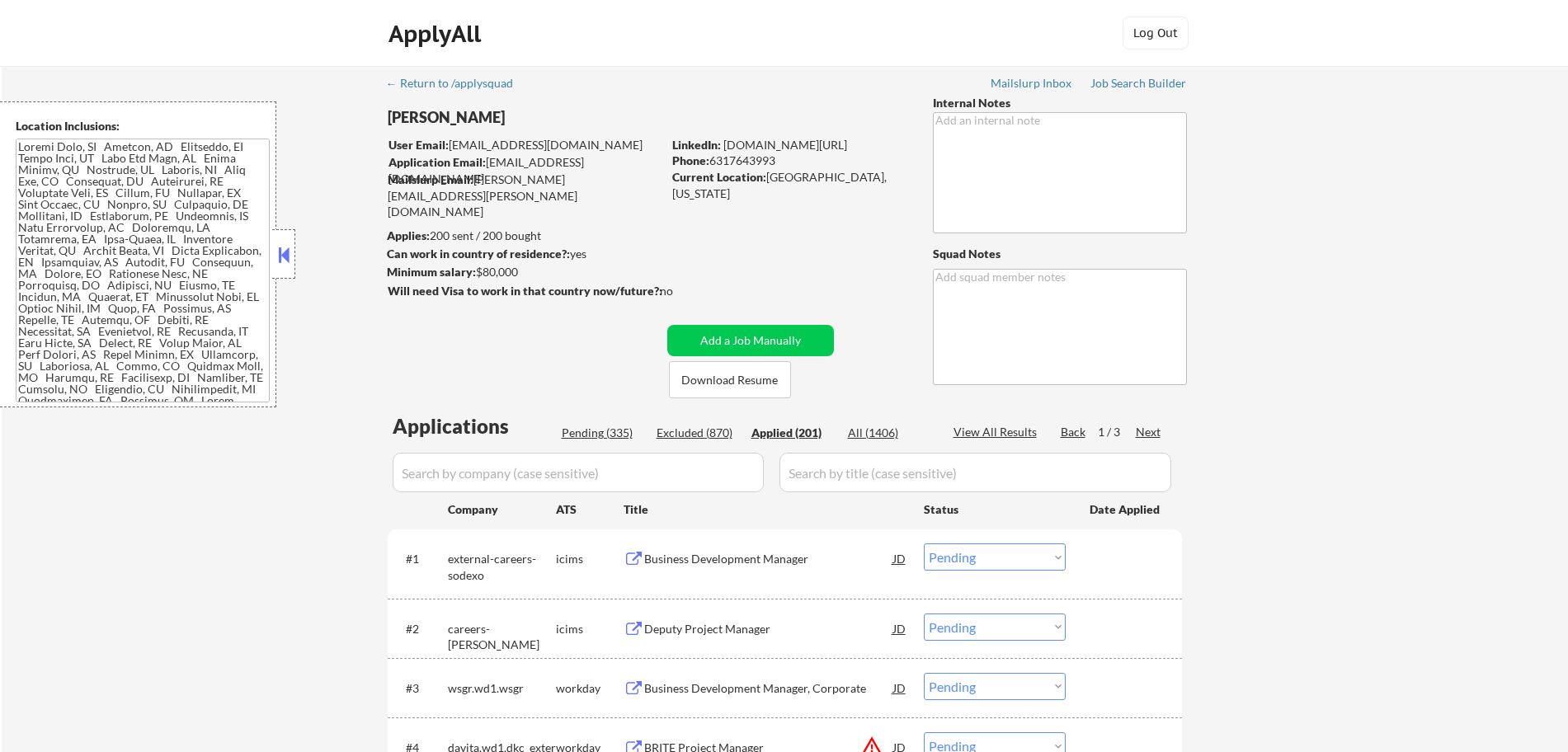
select select ""applied""
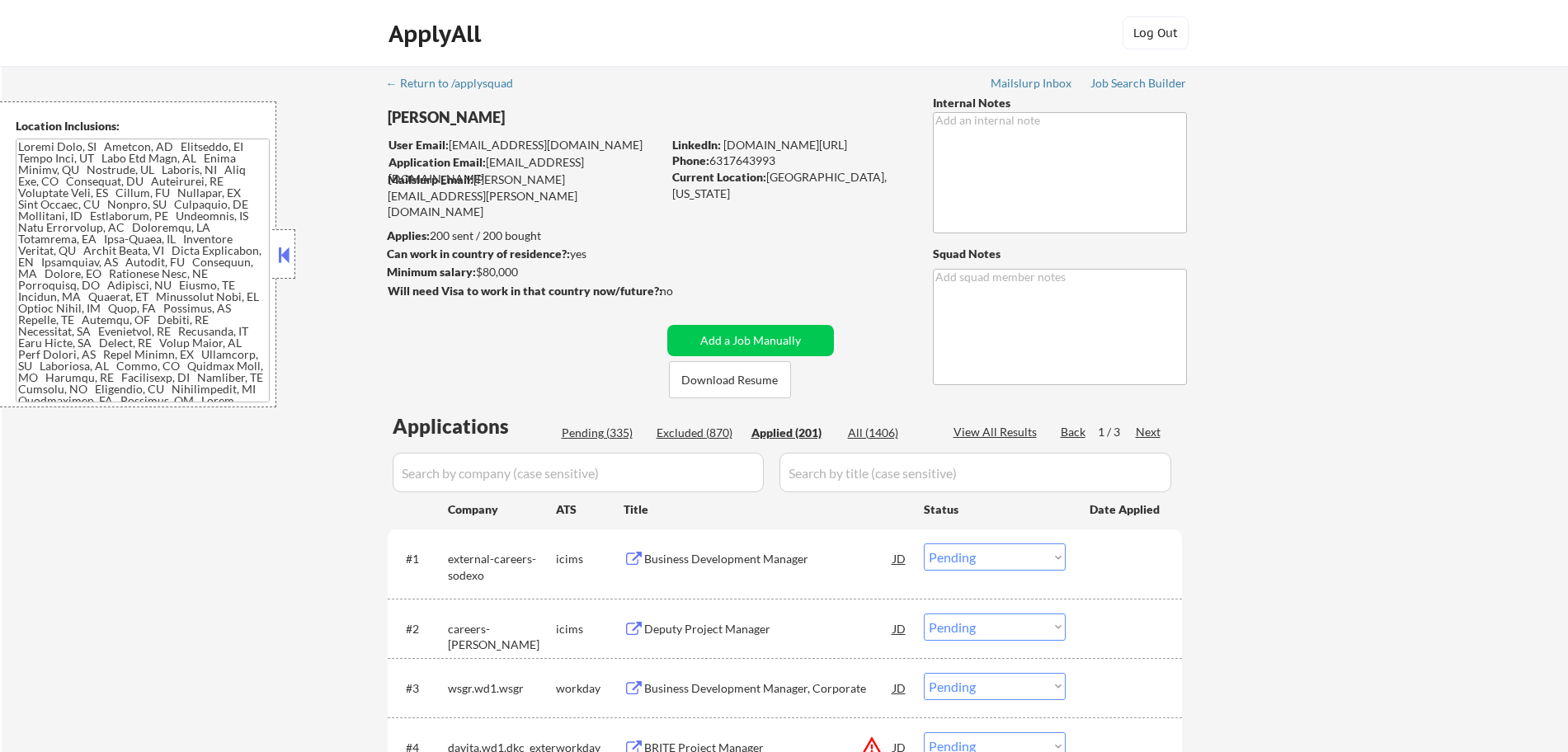
select select ""applied""
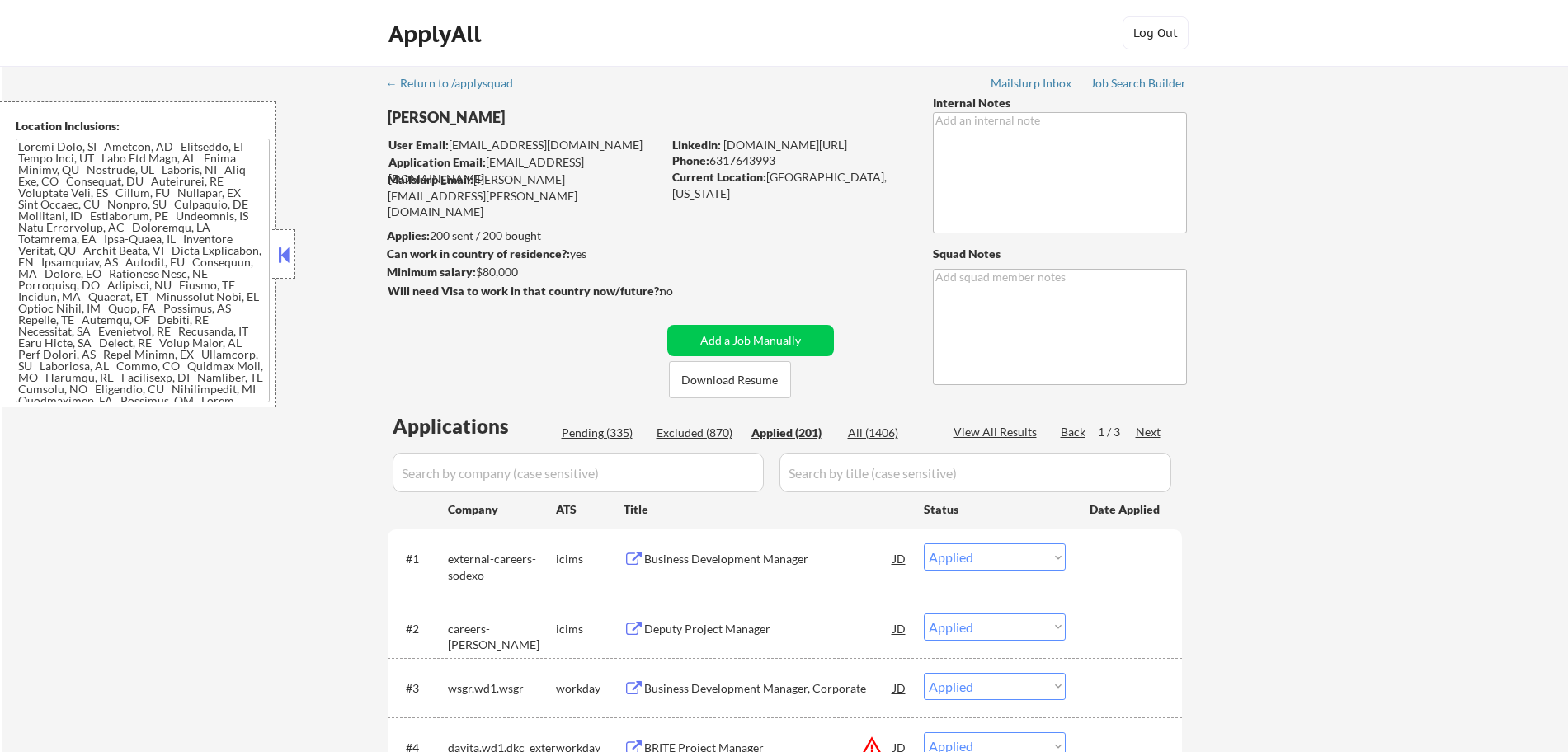
select select ""applied""
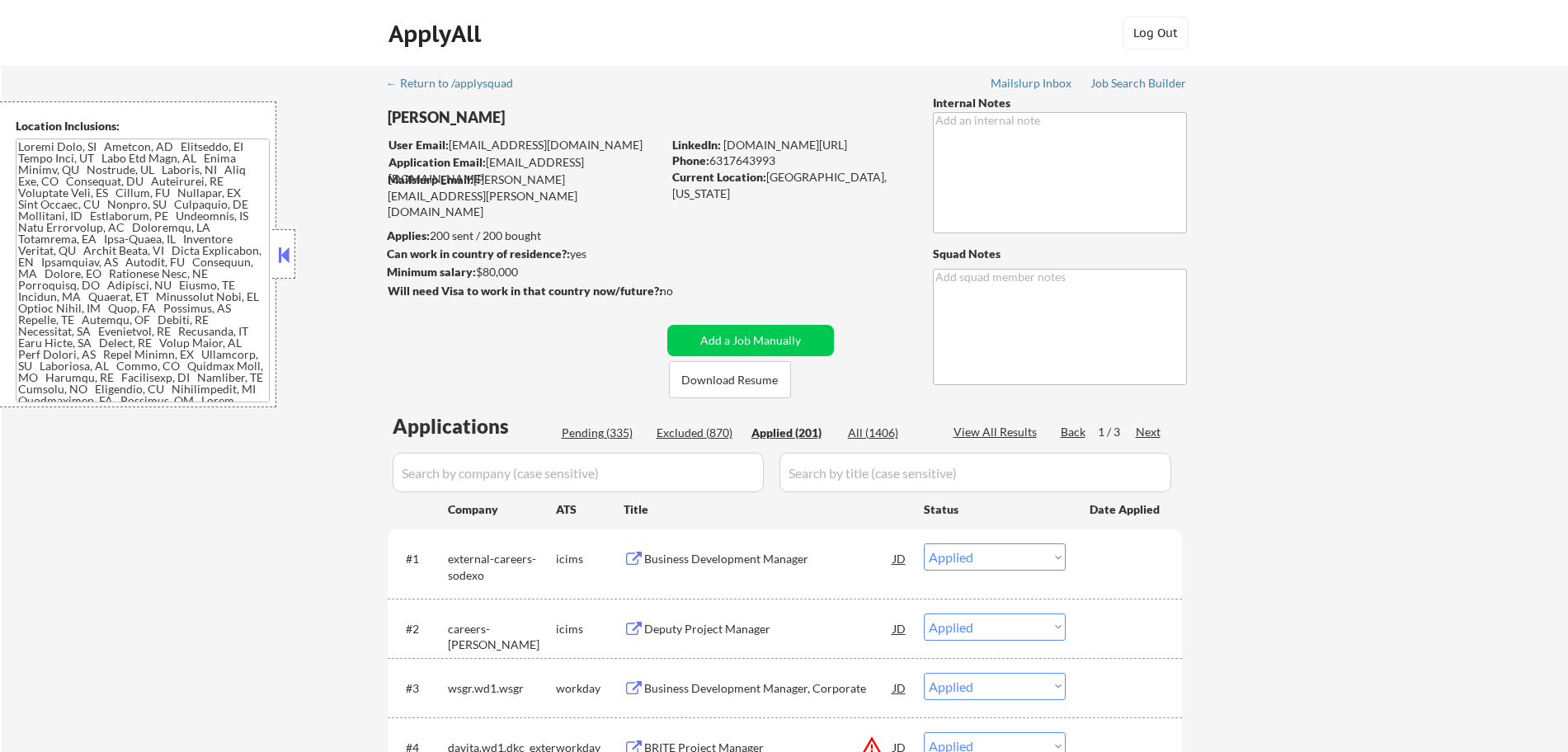
select select ""applied""
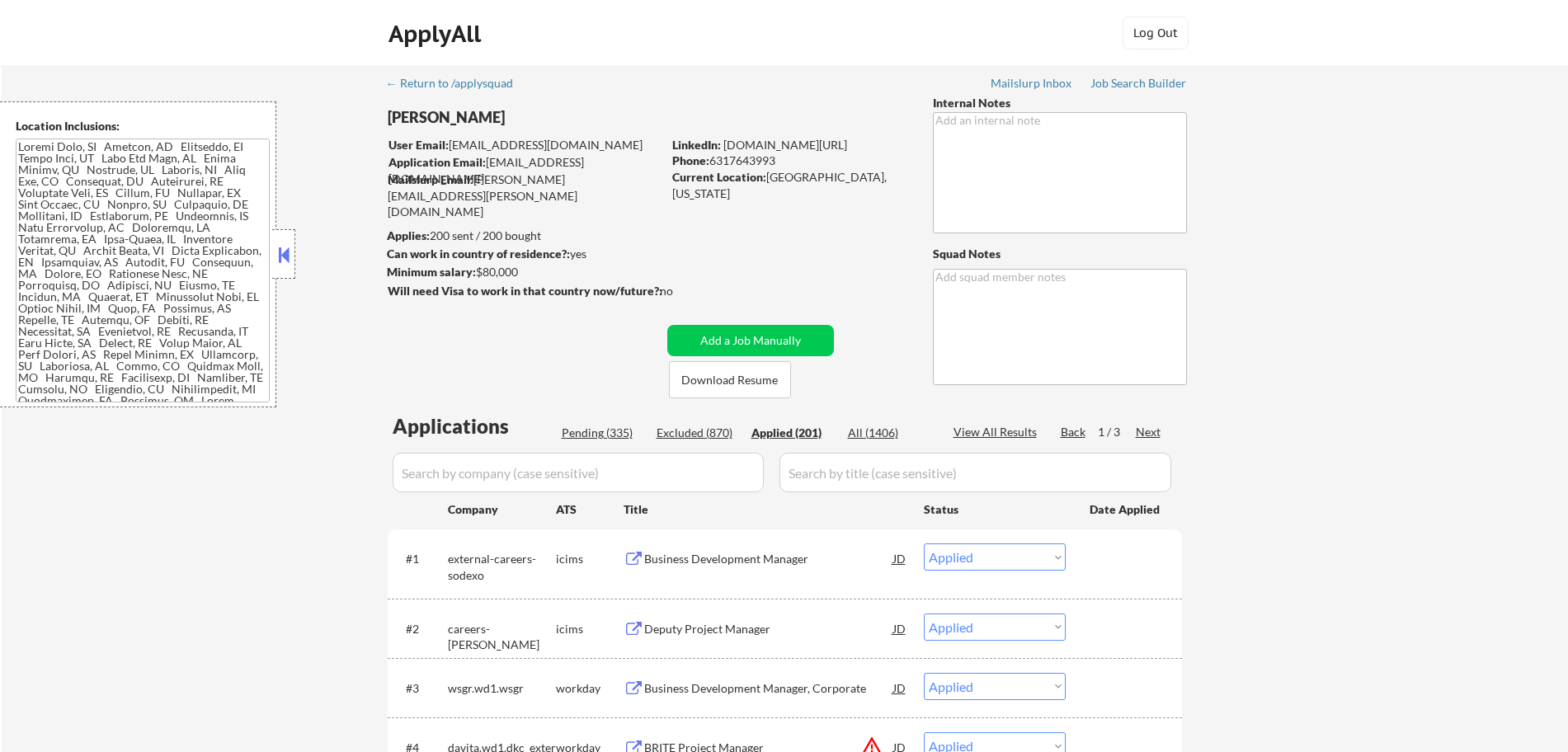
select select ""applied""
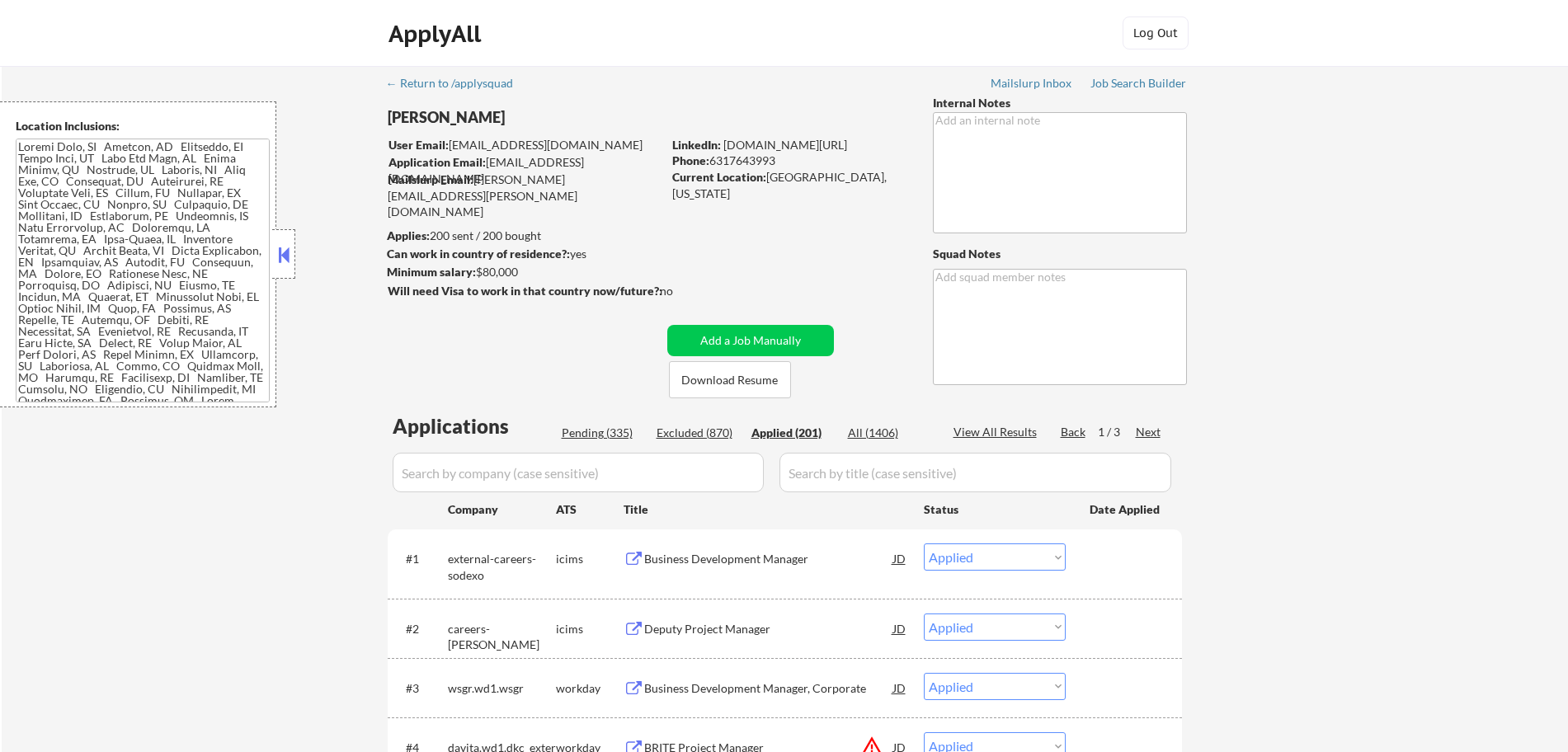
select select ""applied""
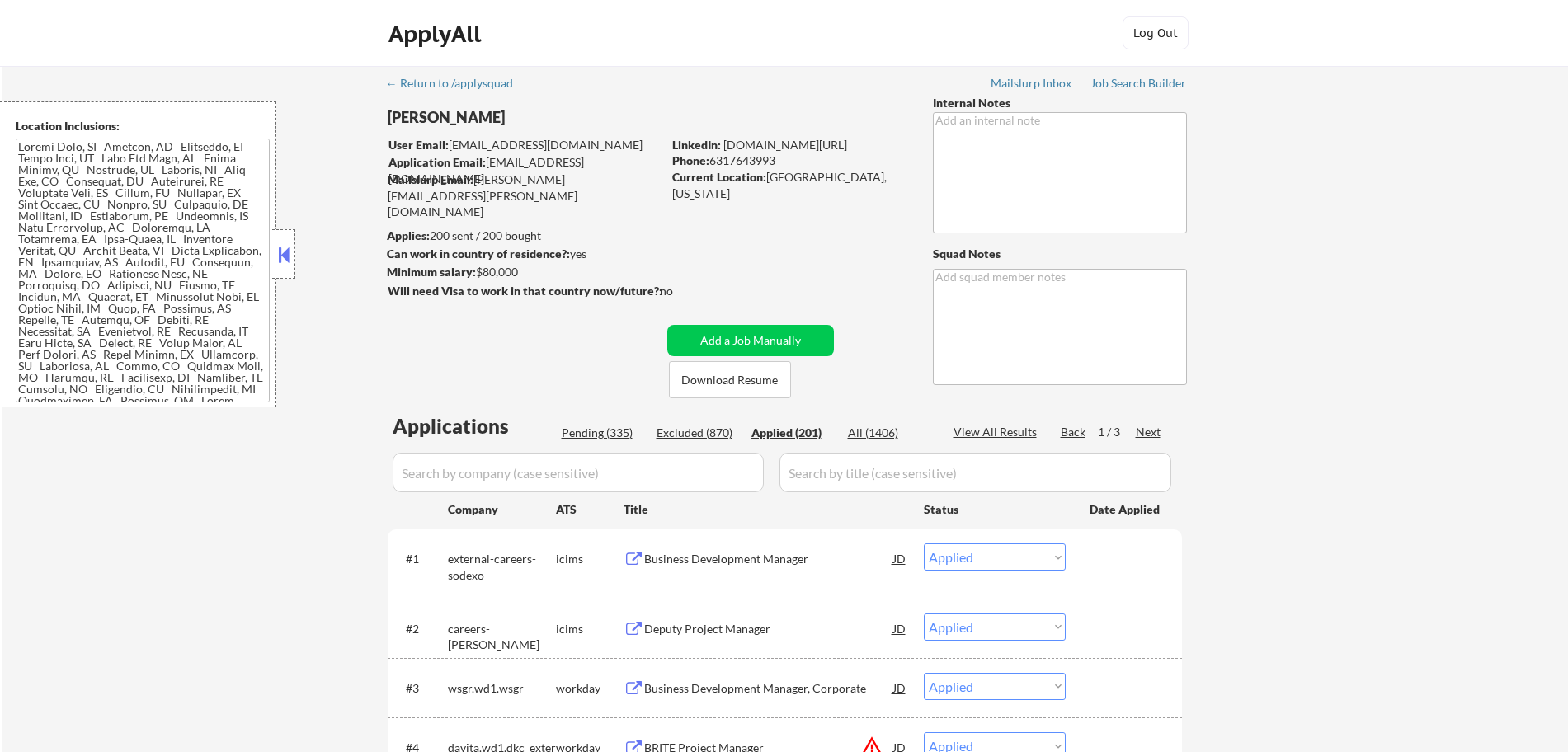
select select ""applied""
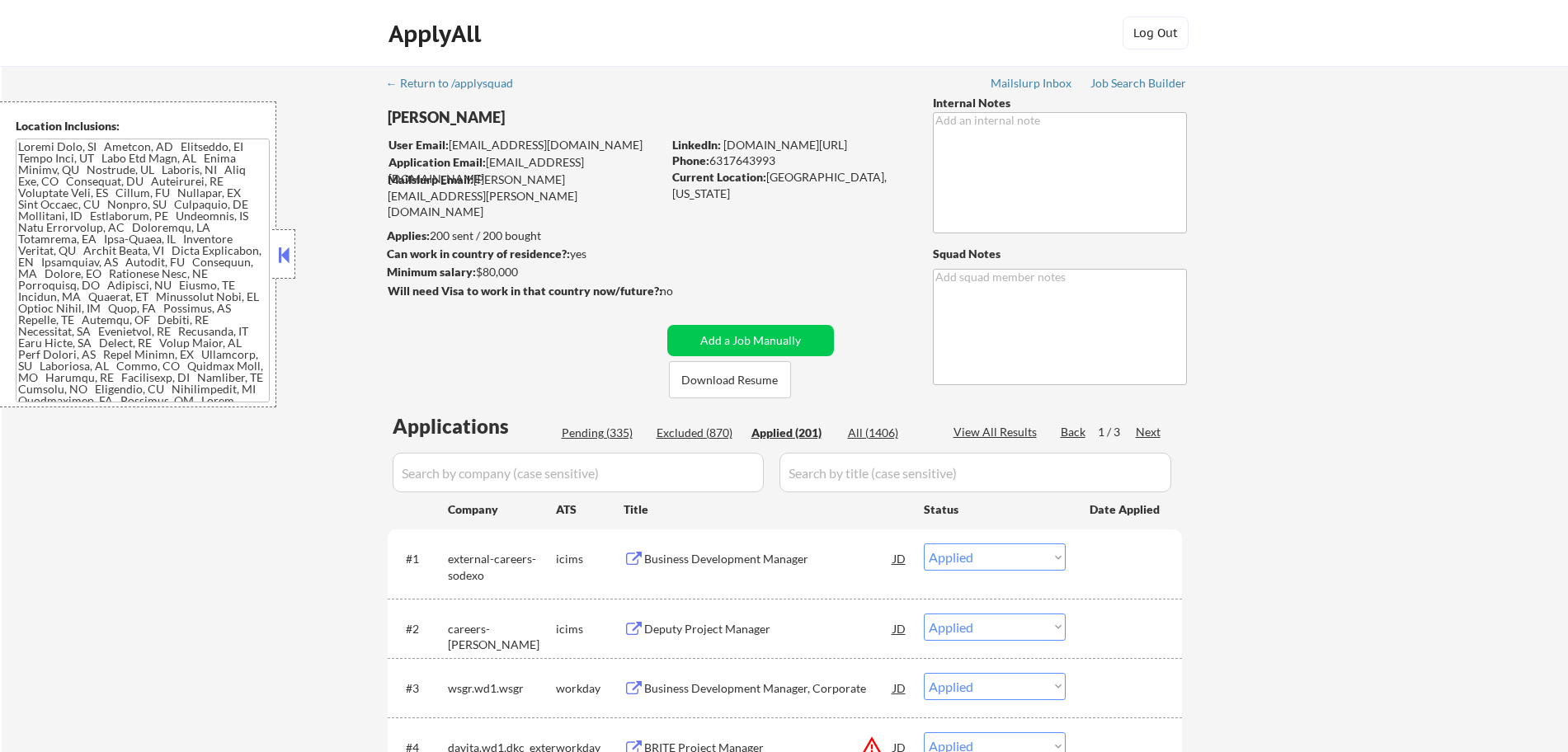
select select ""applied""
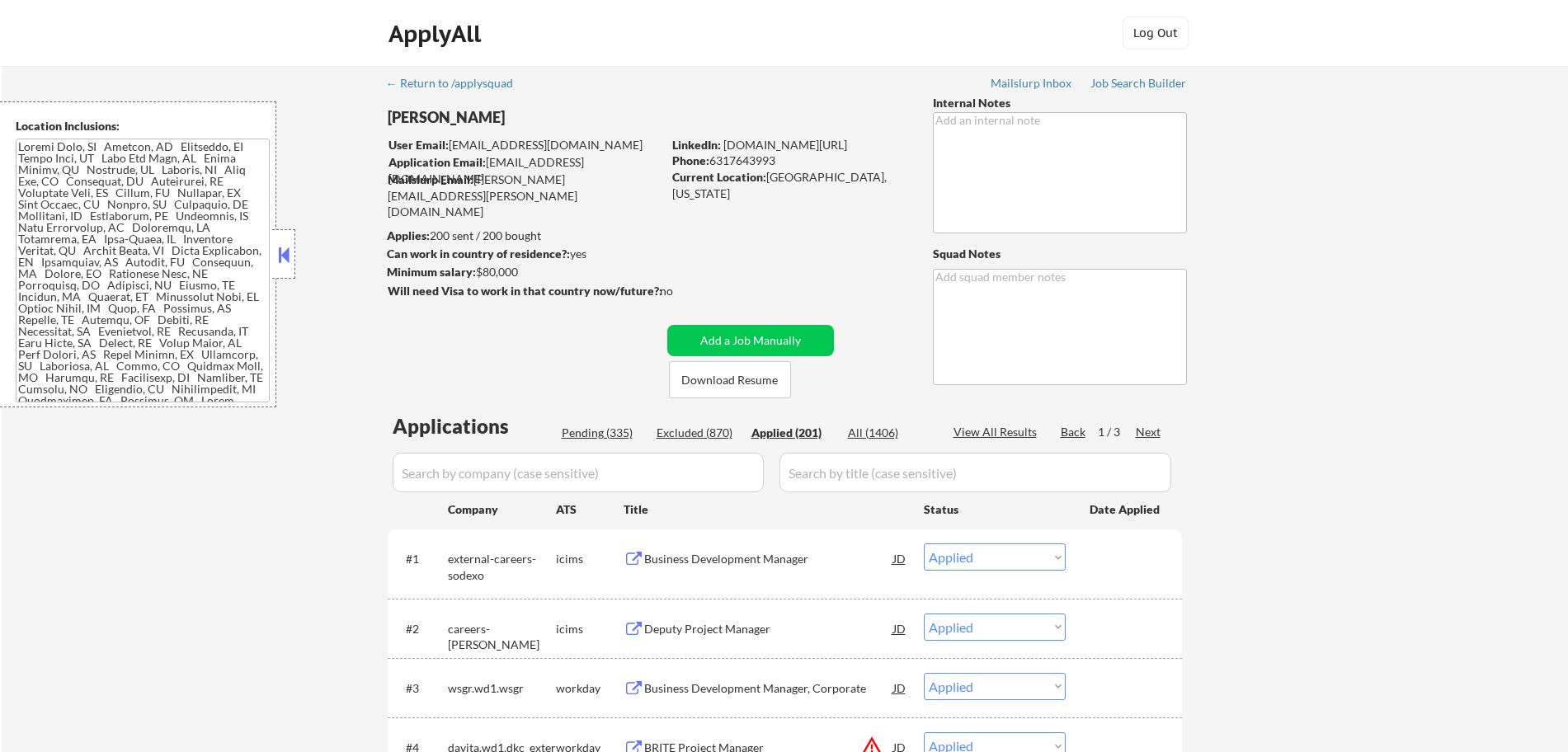
select select ""applied""
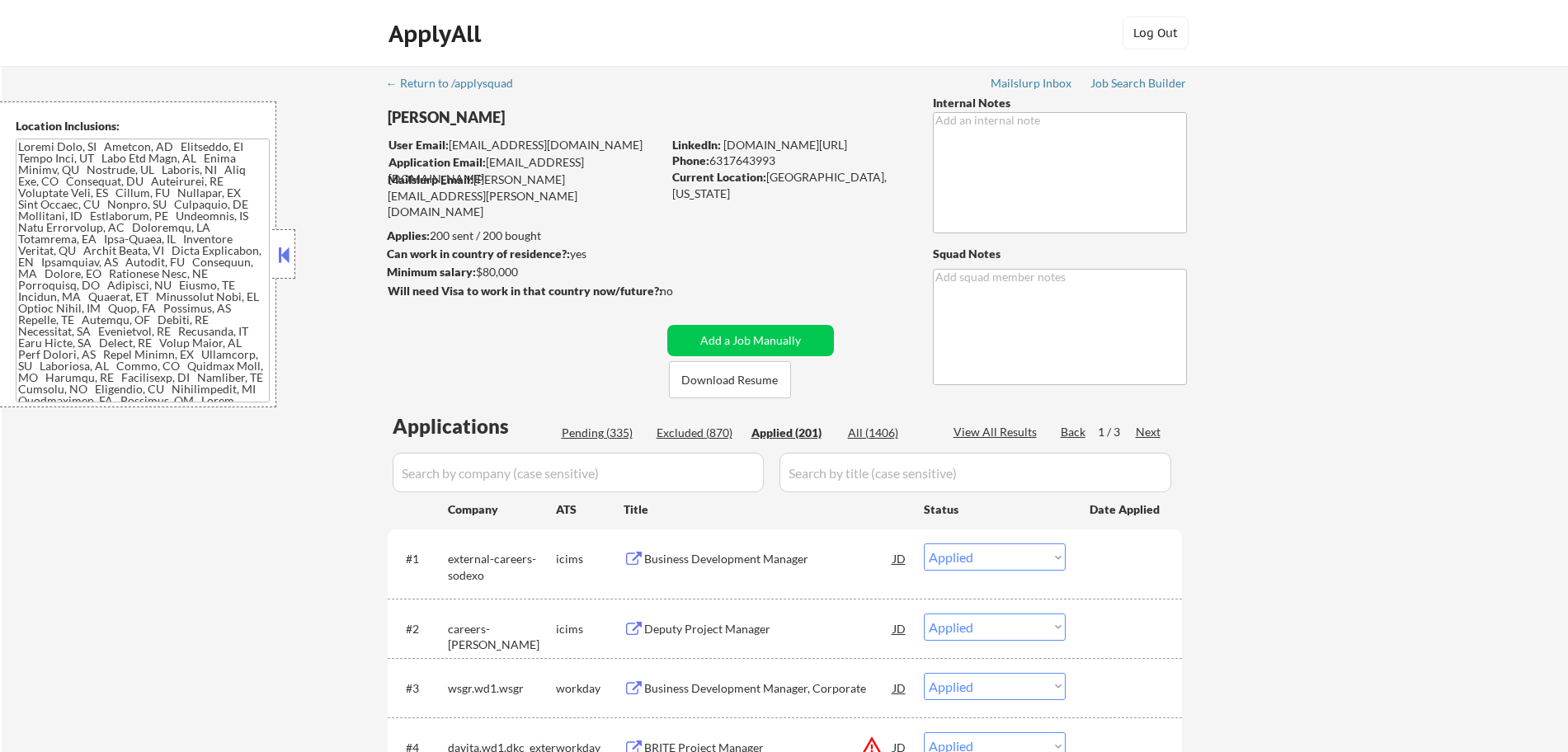
select select ""applied""
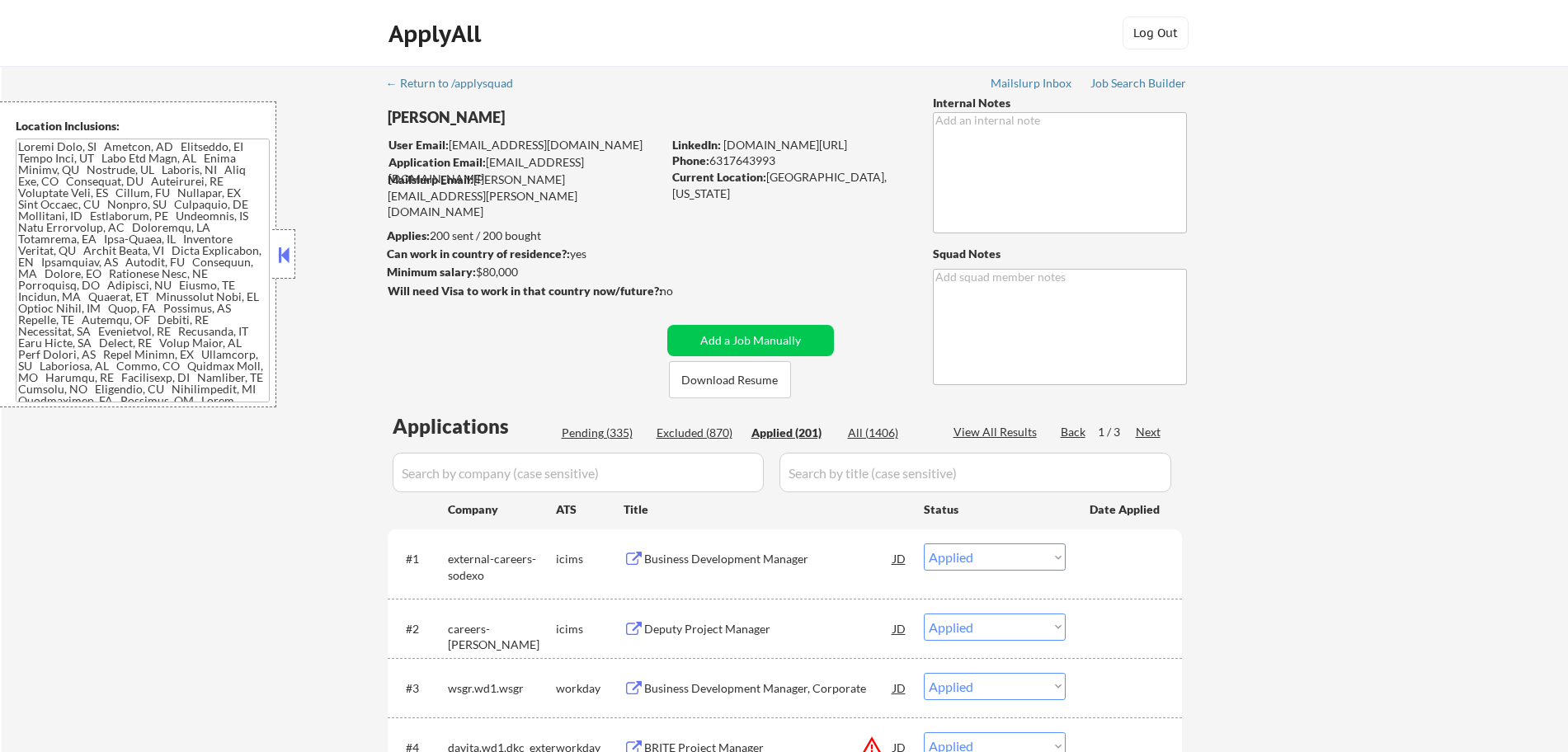
select select ""applied""
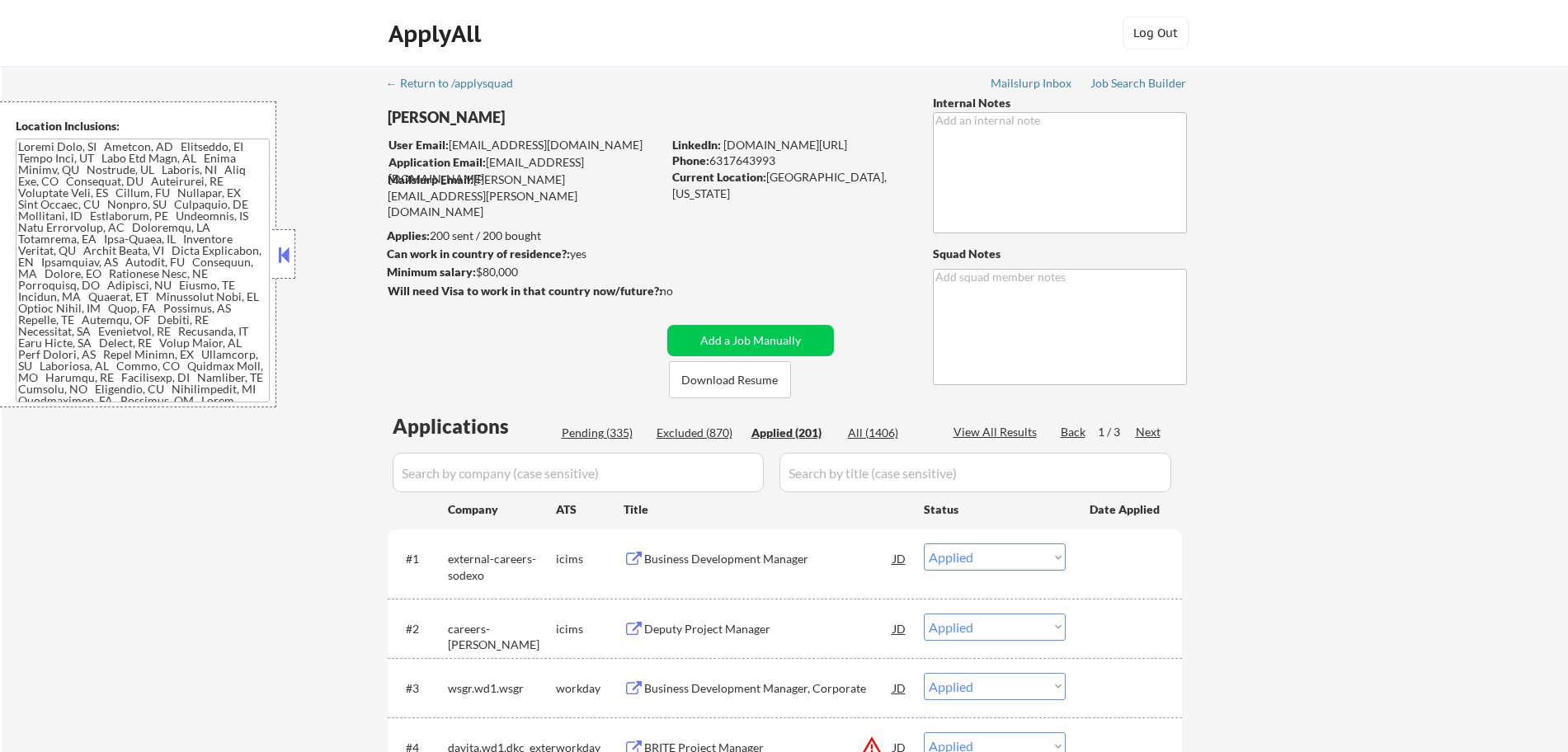
select select ""applied""
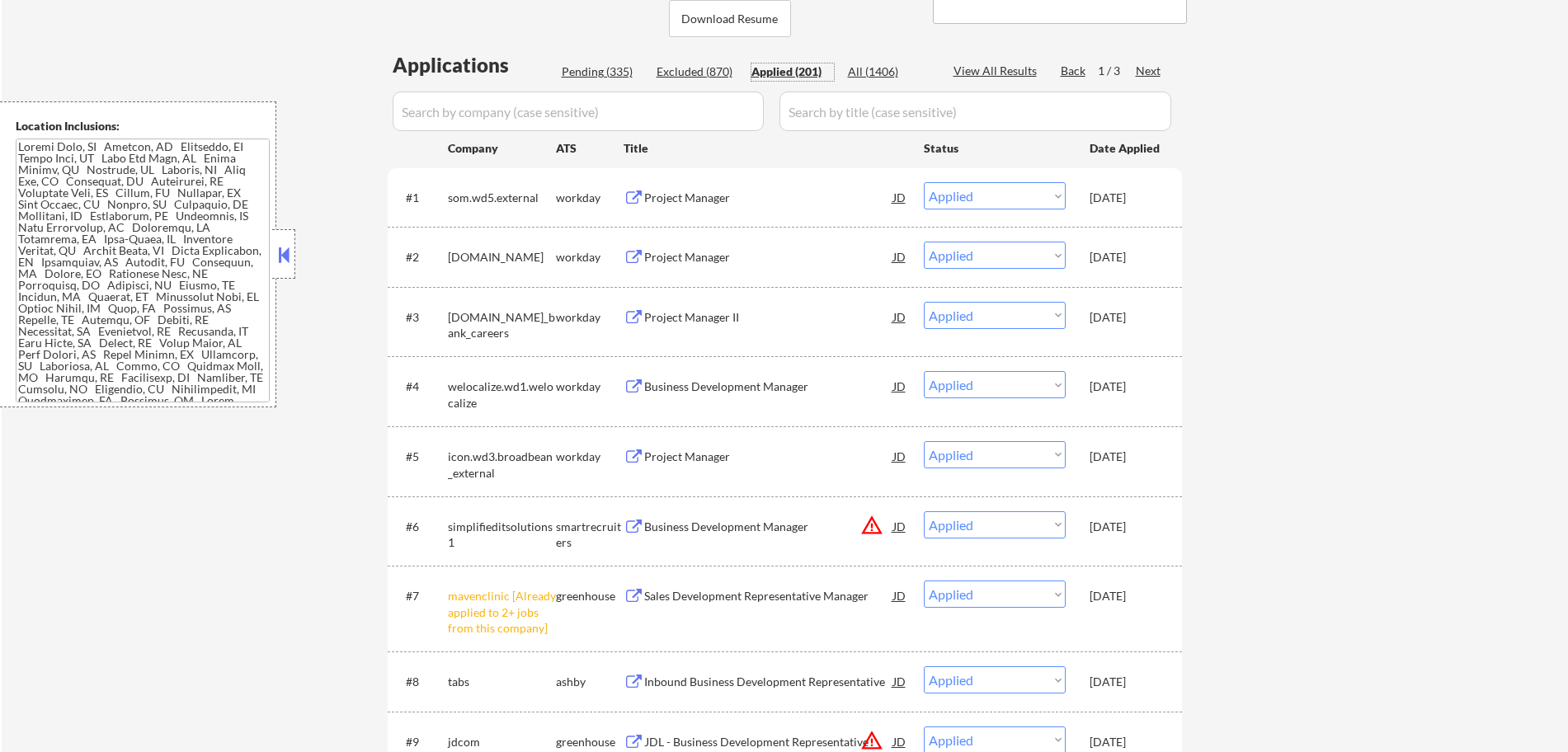
scroll to position [359, 0]
